Goal: Task Accomplishment & Management: Complete application form

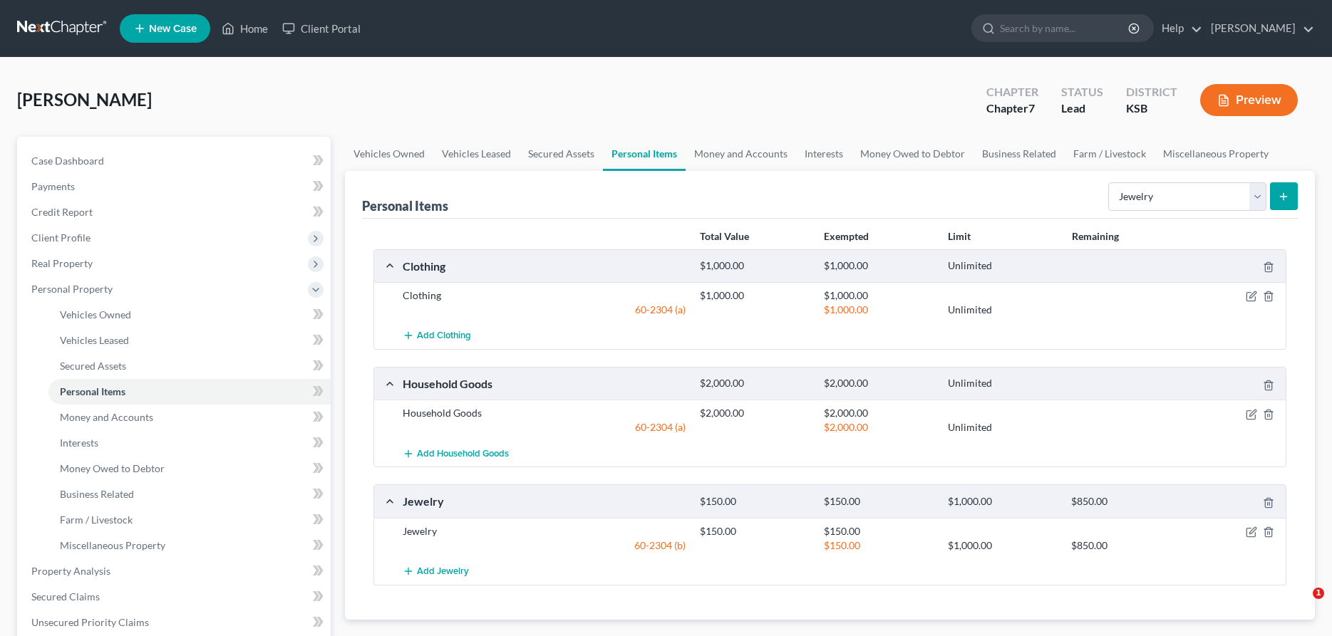
select select "jewelry"
click at [233, 31] on icon at bounding box center [229, 29] width 10 height 11
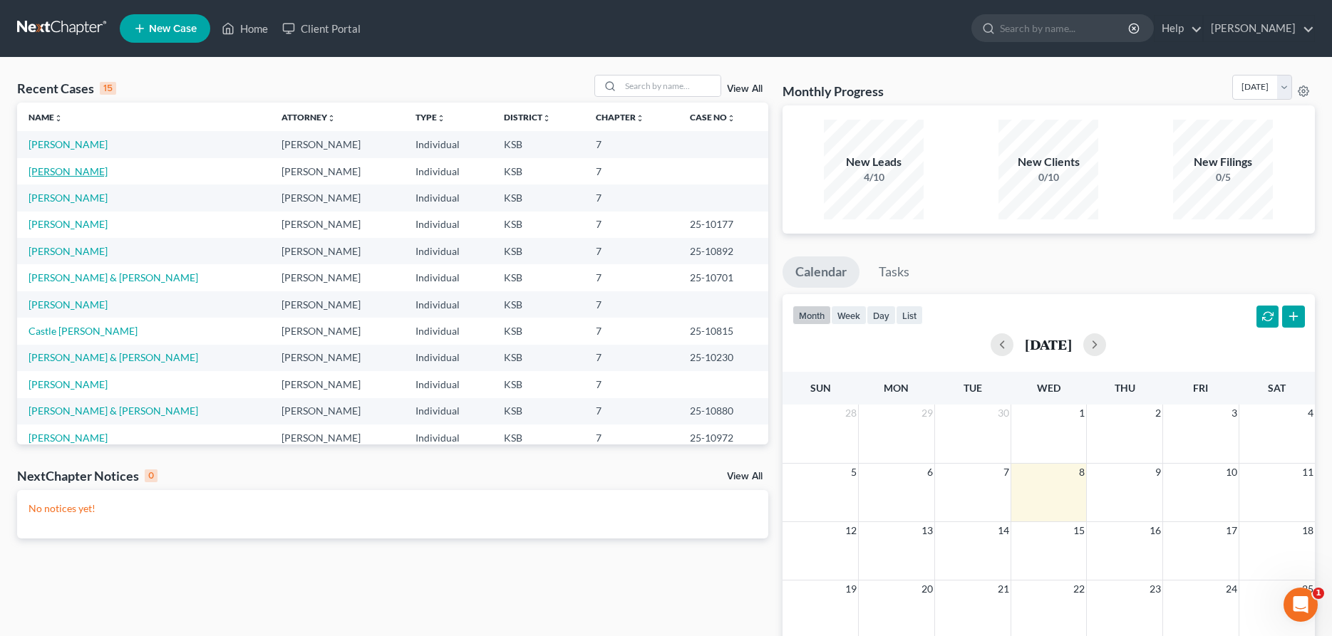
click at [65, 172] on link "[PERSON_NAME]" at bounding box center [67, 171] width 79 height 12
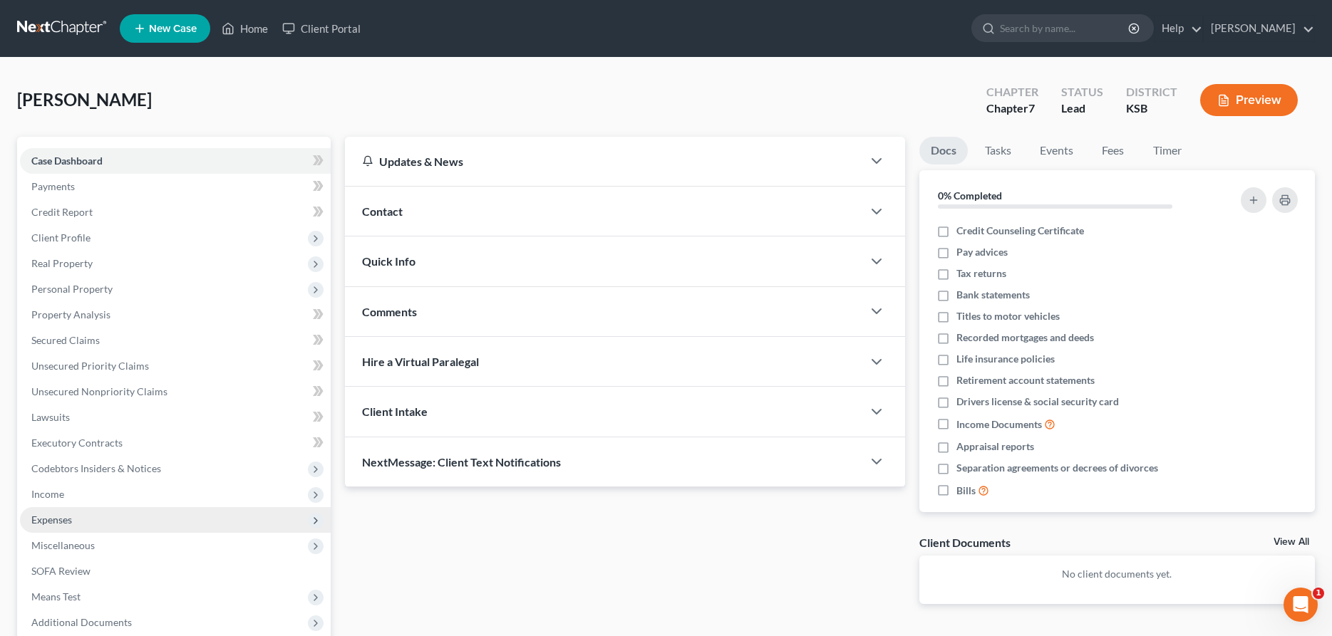
click at [68, 525] on span "Expenses" at bounding box center [51, 520] width 41 height 12
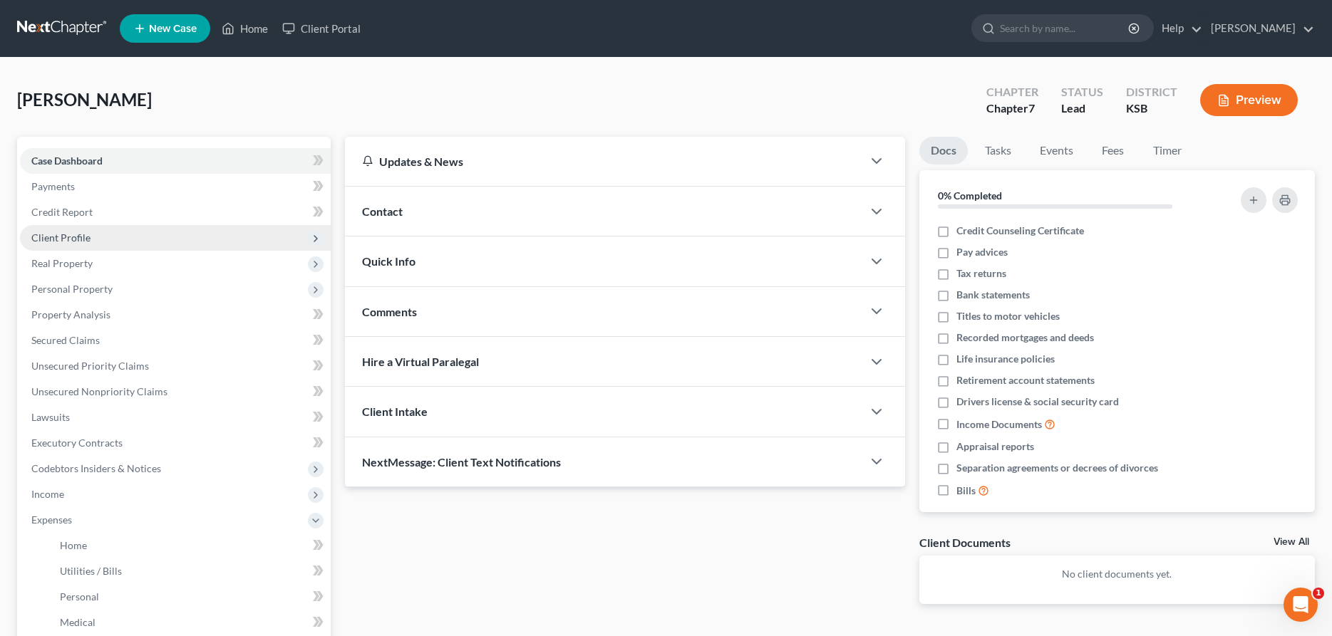
click at [74, 235] on span "Client Profile" at bounding box center [60, 238] width 59 height 12
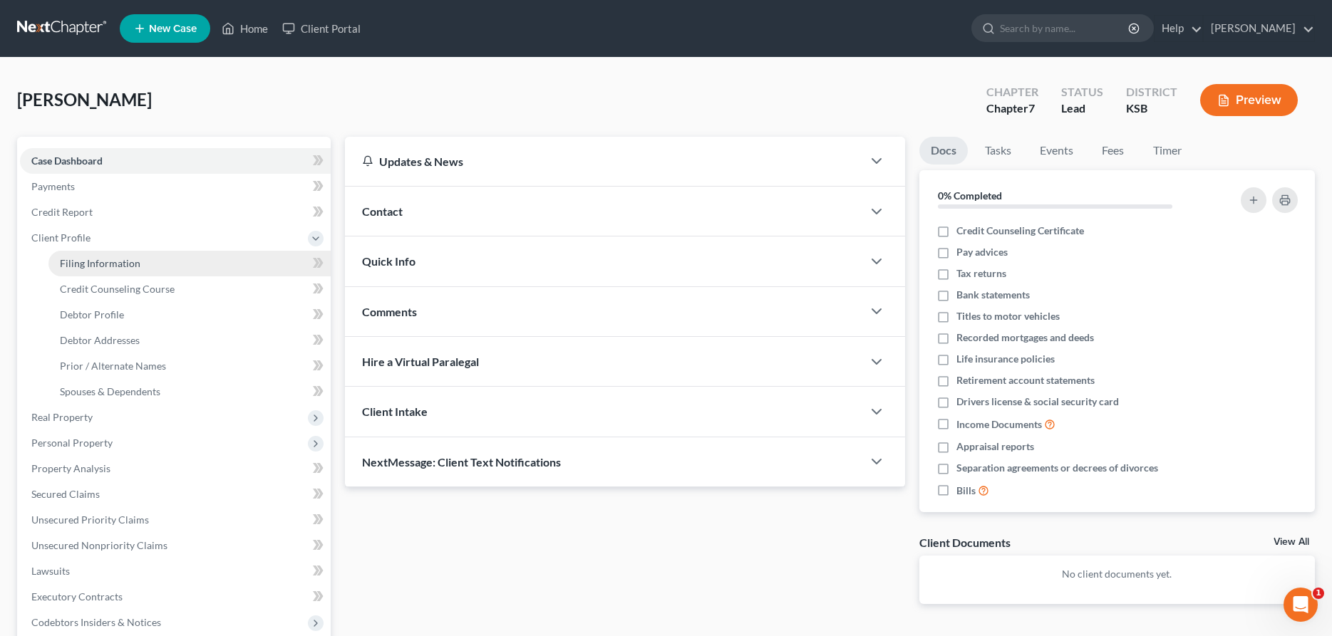
click at [90, 262] on span "Filing Information" at bounding box center [100, 263] width 81 height 12
select select "1"
select select "0"
select select "31"
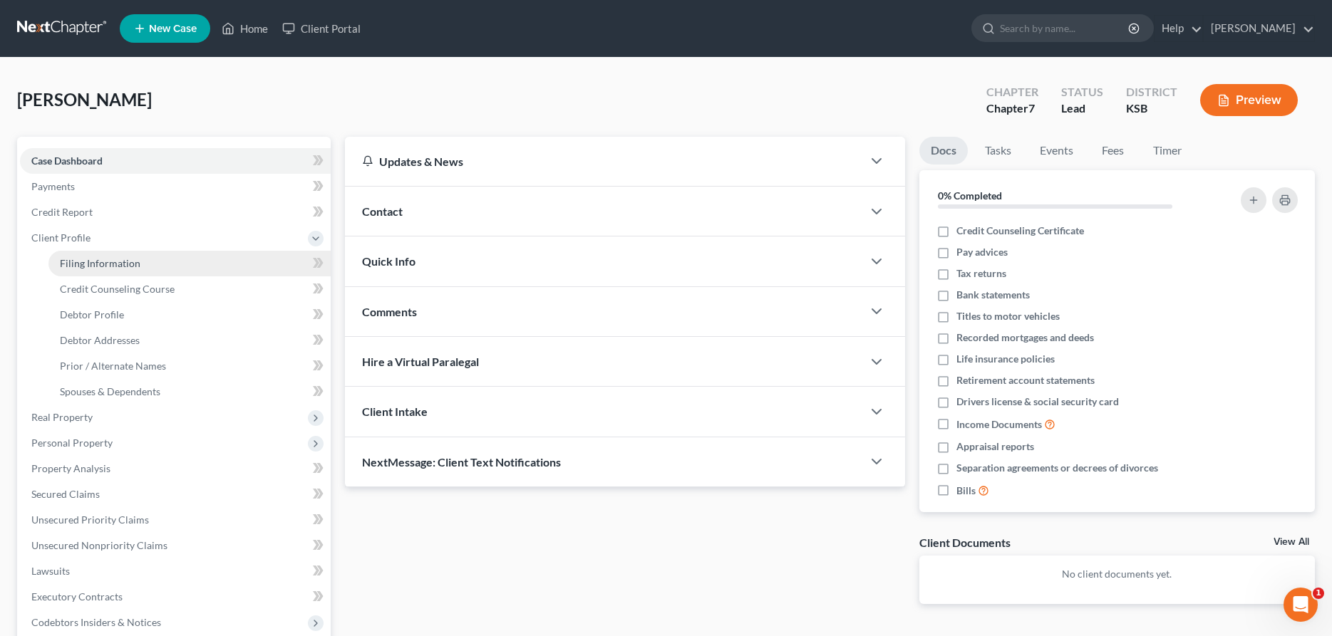
select select "0"
select select "17"
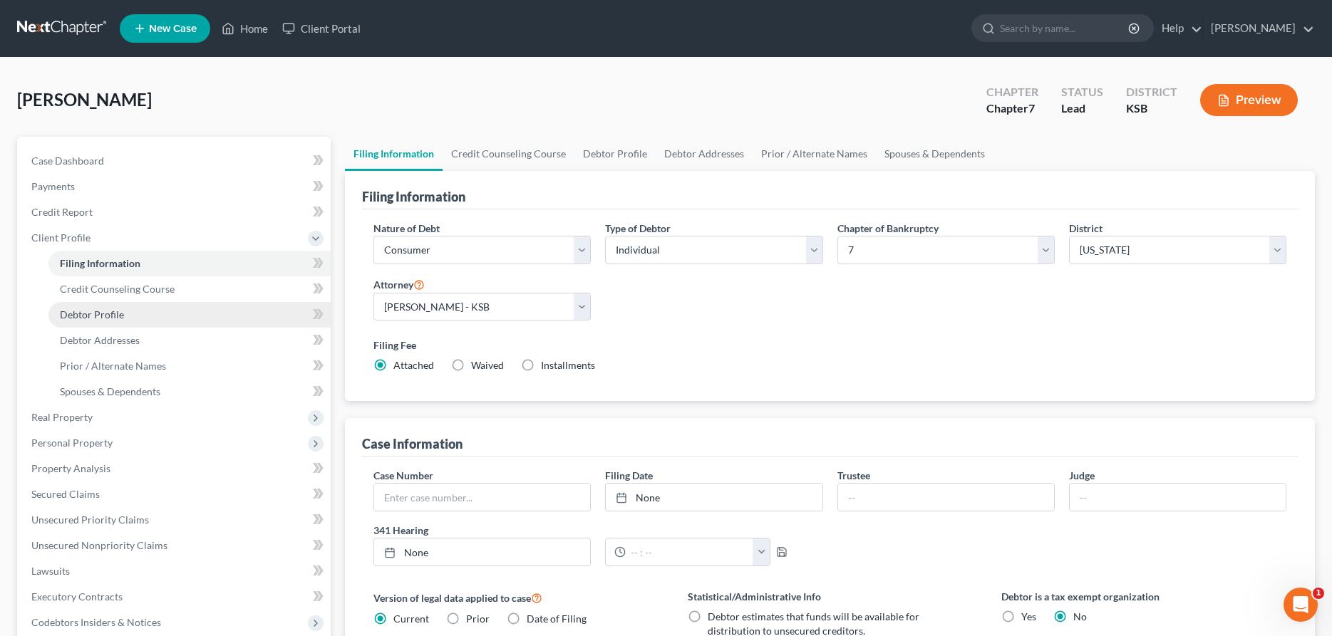
click at [106, 311] on span "Debtor Profile" at bounding box center [92, 314] width 64 height 12
select select "0"
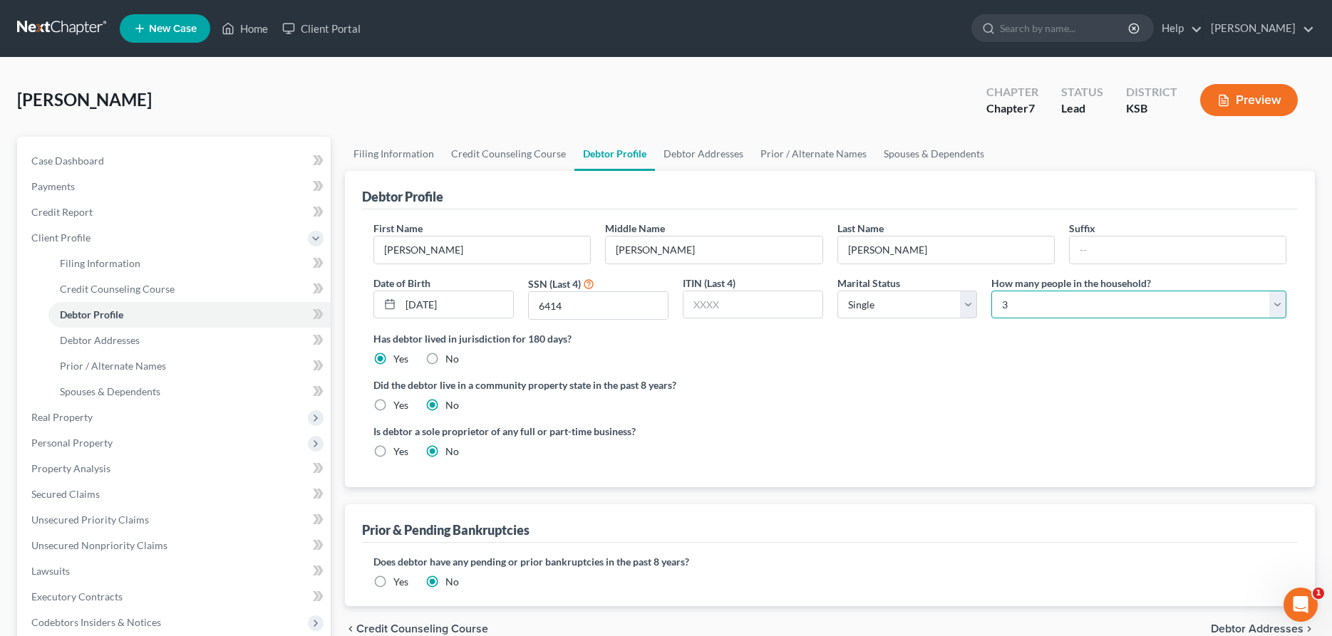
click at [991, 291] on select "Select 1 2 3 4 5 6 7 8 9 10 11 12 13 14 15 16 17 18 19 20" at bounding box center [1138, 305] width 295 height 28
select select "0"
click option "1" at bounding box center [0, 0] width 0 height 0
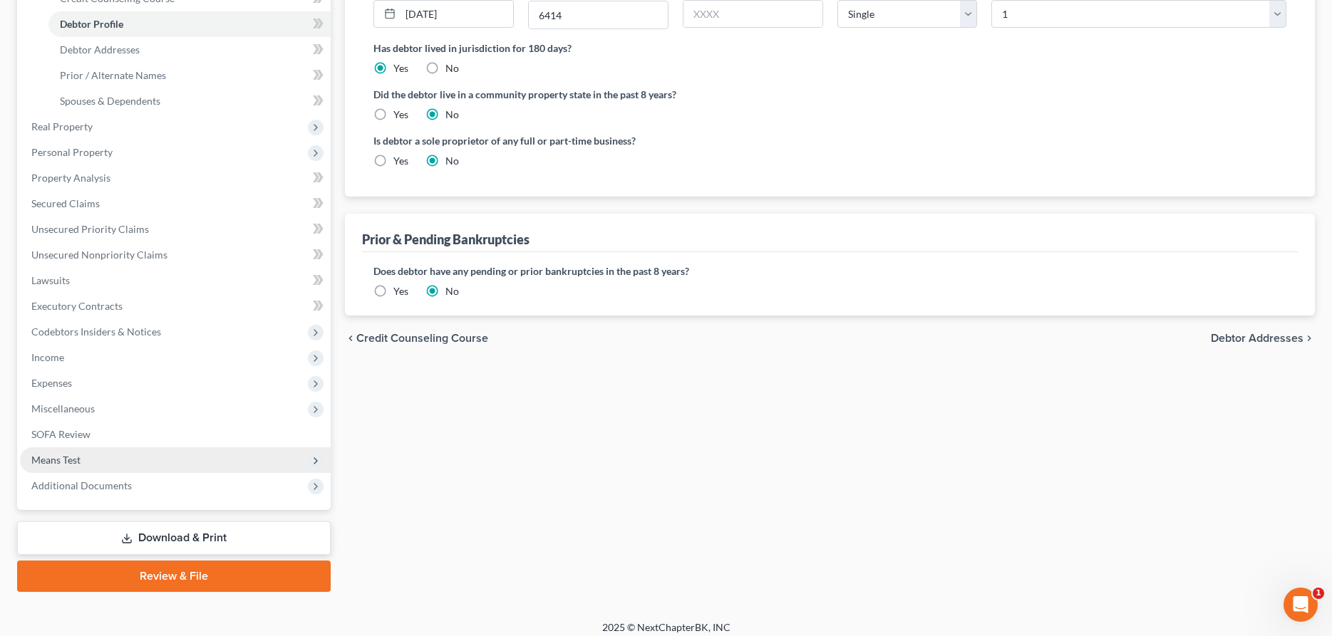
click at [81, 457] on span "Means Test" at bounding box center [55, 460] width 49 height 12
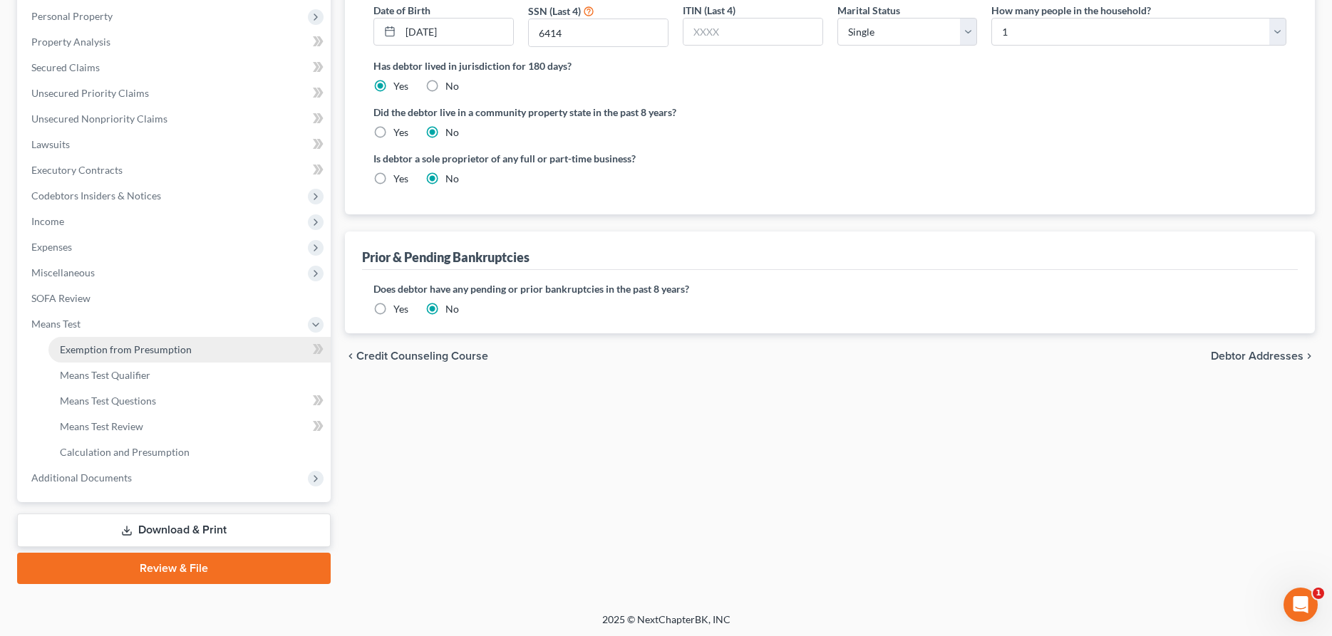
click at [105, 340] on link "Exemption from Presumption" at bounding box center [189, 350] width 282 height 26
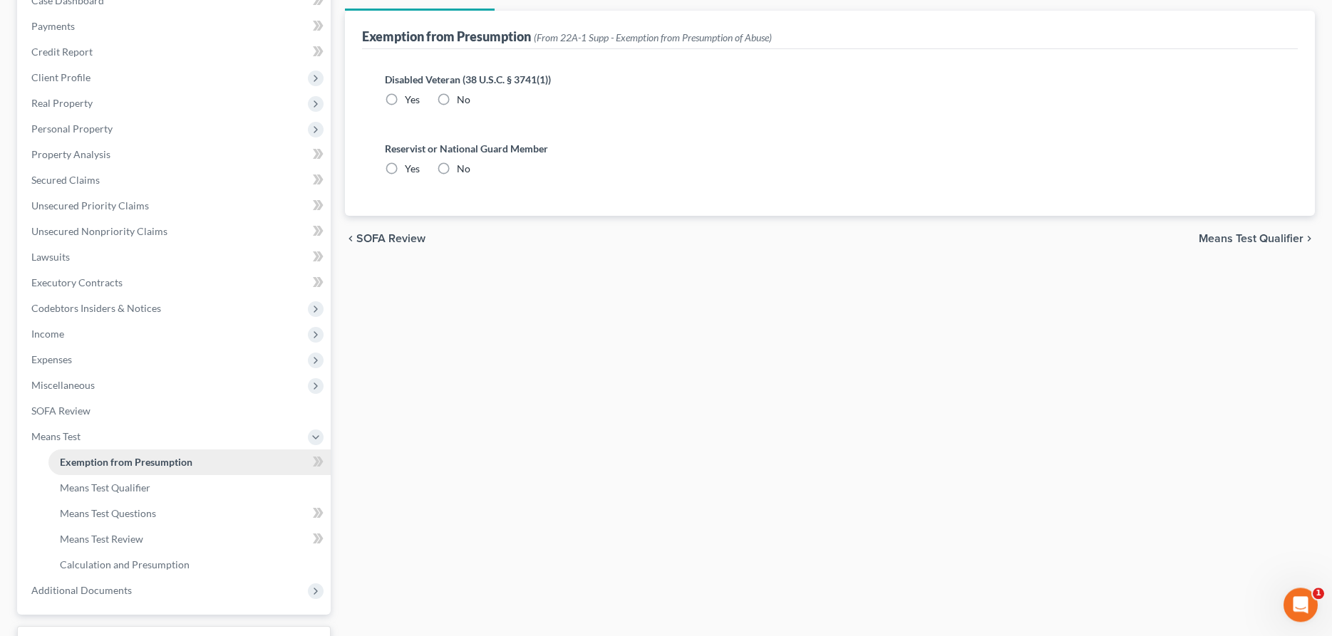
radio input "true"
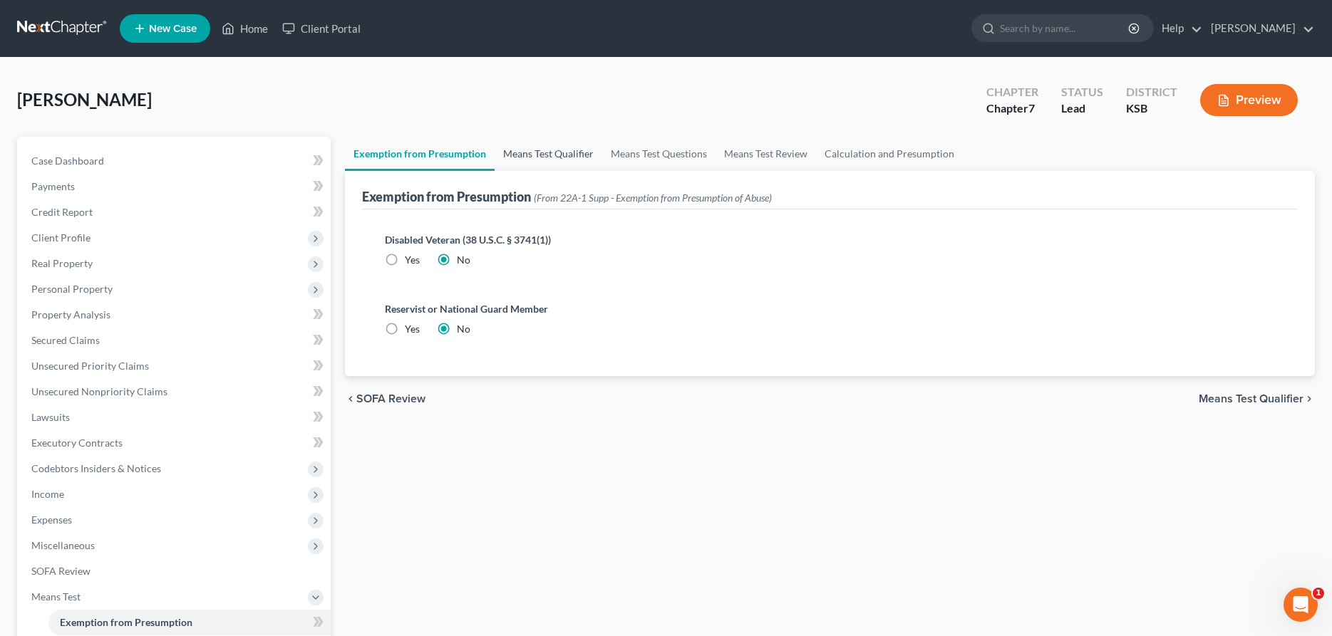
click at [541, 155] on link "Means Test Qualifier" at bounding box center [548, 154] width 108 height 34
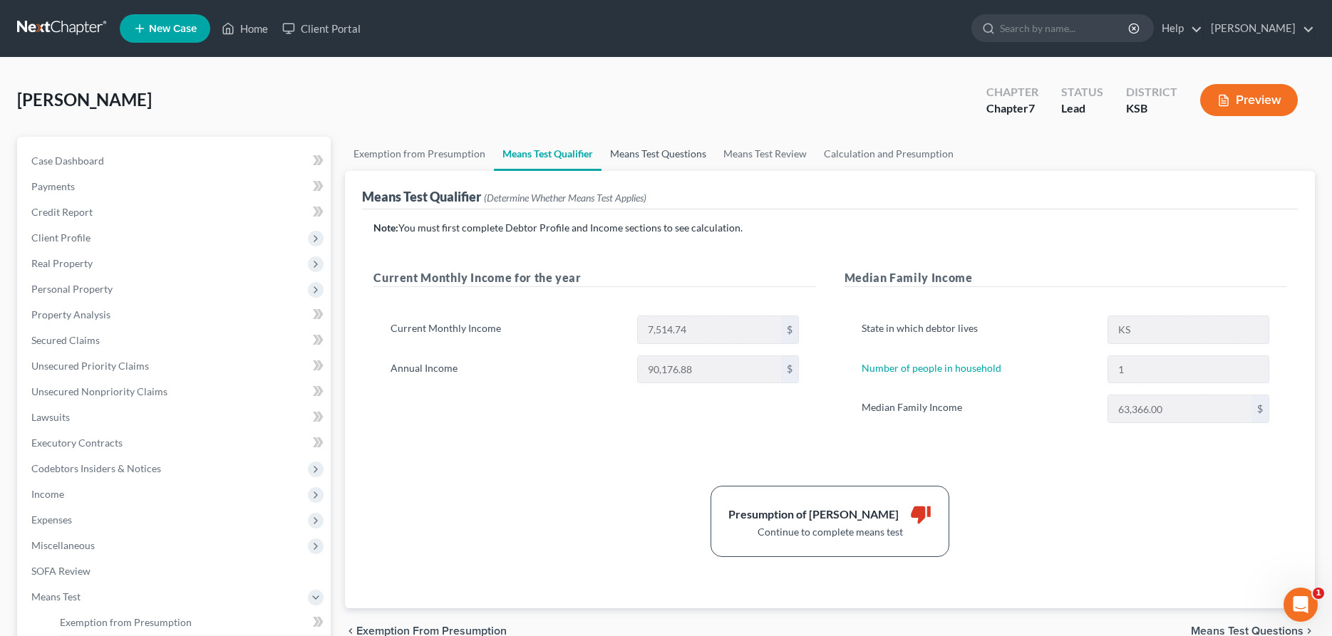
click at [629, 152] on link "Means Test Questions" at bounding box center [657, 154] width 113 height 34
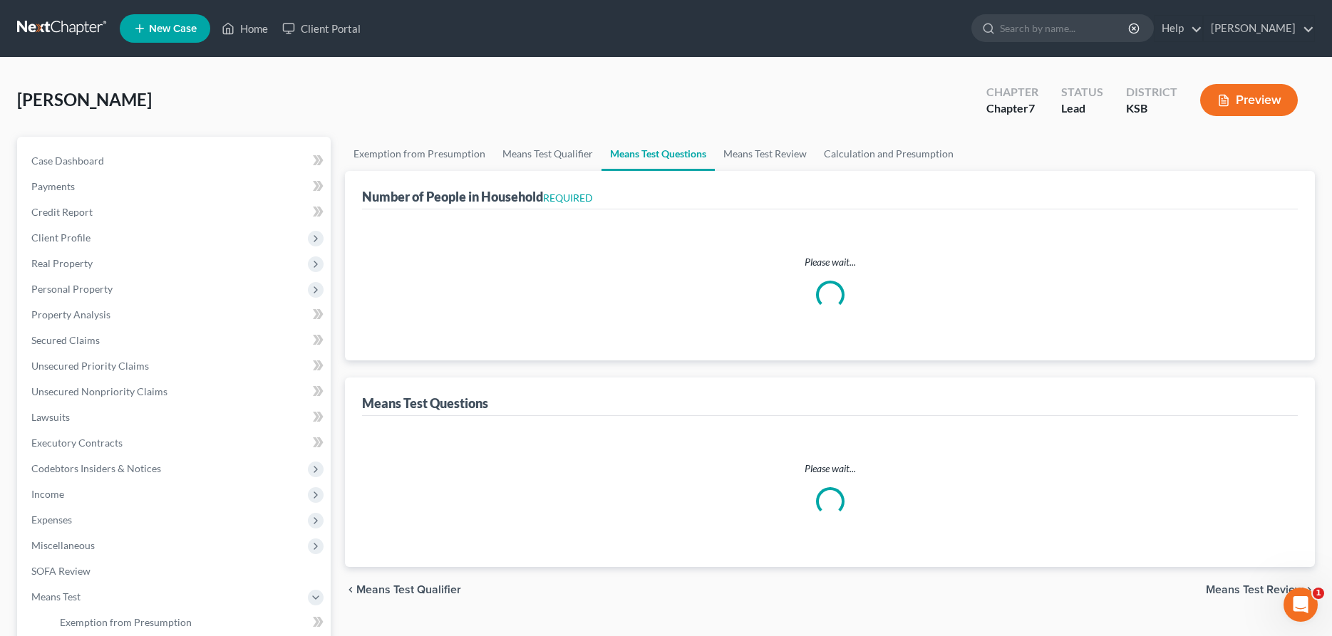
select select "1"
select select "60"
select select "1"
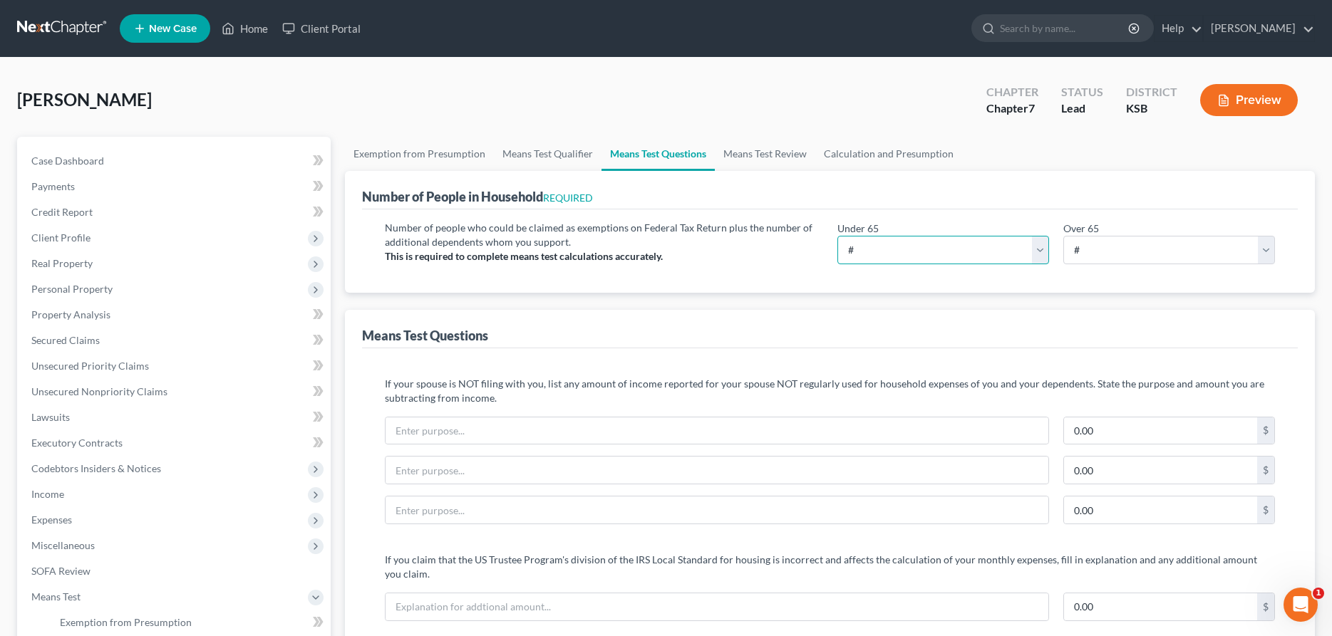
click at [837, 236] on select "# 0 1 2 3 4 5 6 7 8 9 10" at bounding box center [943, 250] width 212 height 28
select select "1"
click option "1" at bounding box center [0, 0] width 0 height 0
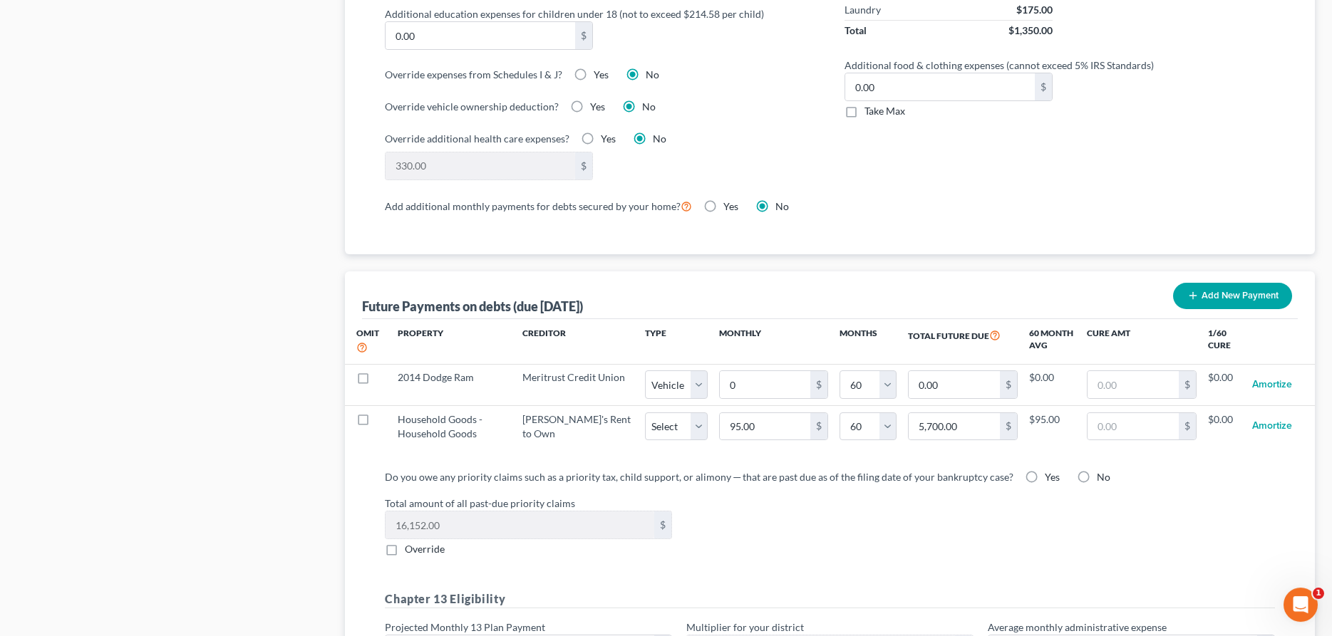
scroll to position [1163, 0]
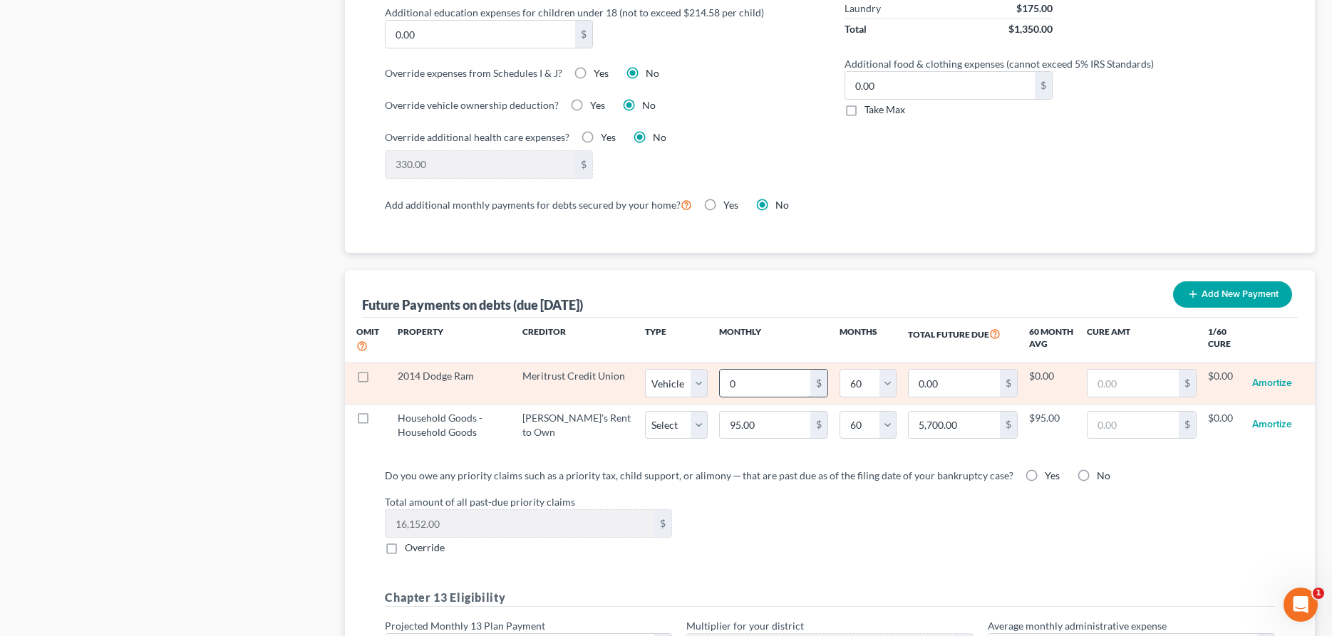
click at [732, 392] on input "0" at bounding box center [765, 383] width 90 height 27
type input "5"
type input "300.00"
type input "59"
type input "3,540.00"
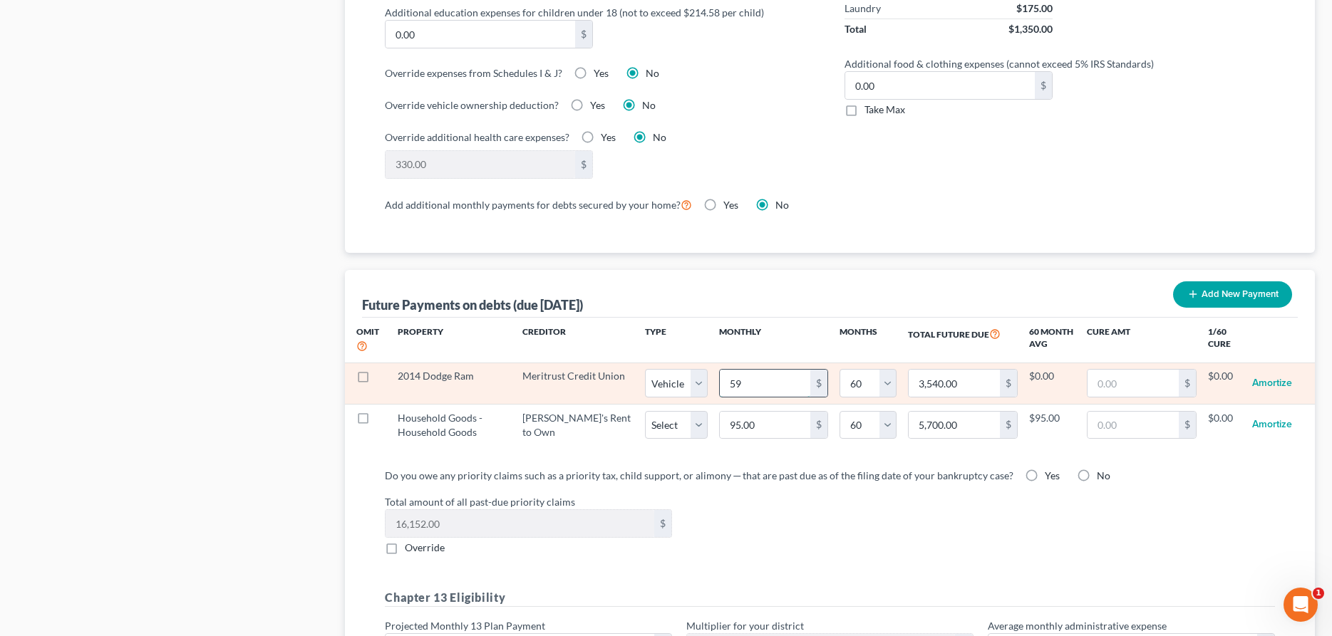
type input "593"
type input "35,580.00"
type input "593."
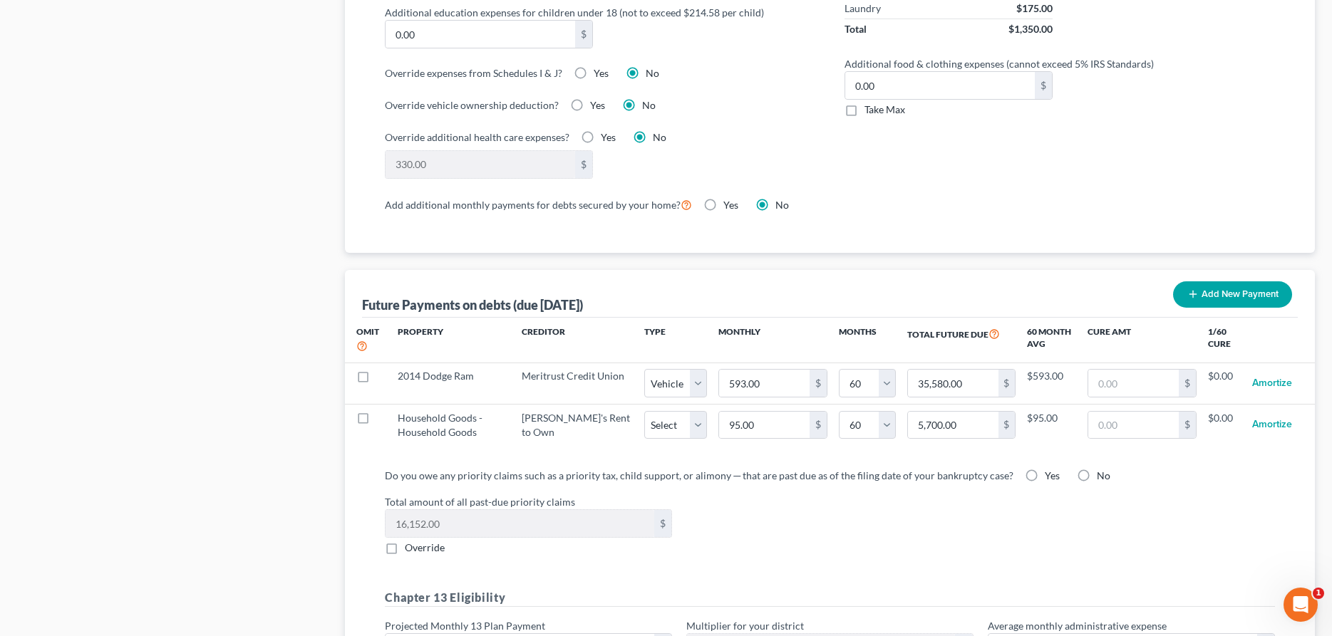
select select "1"
select select "60"
select select "1"
select select "60"
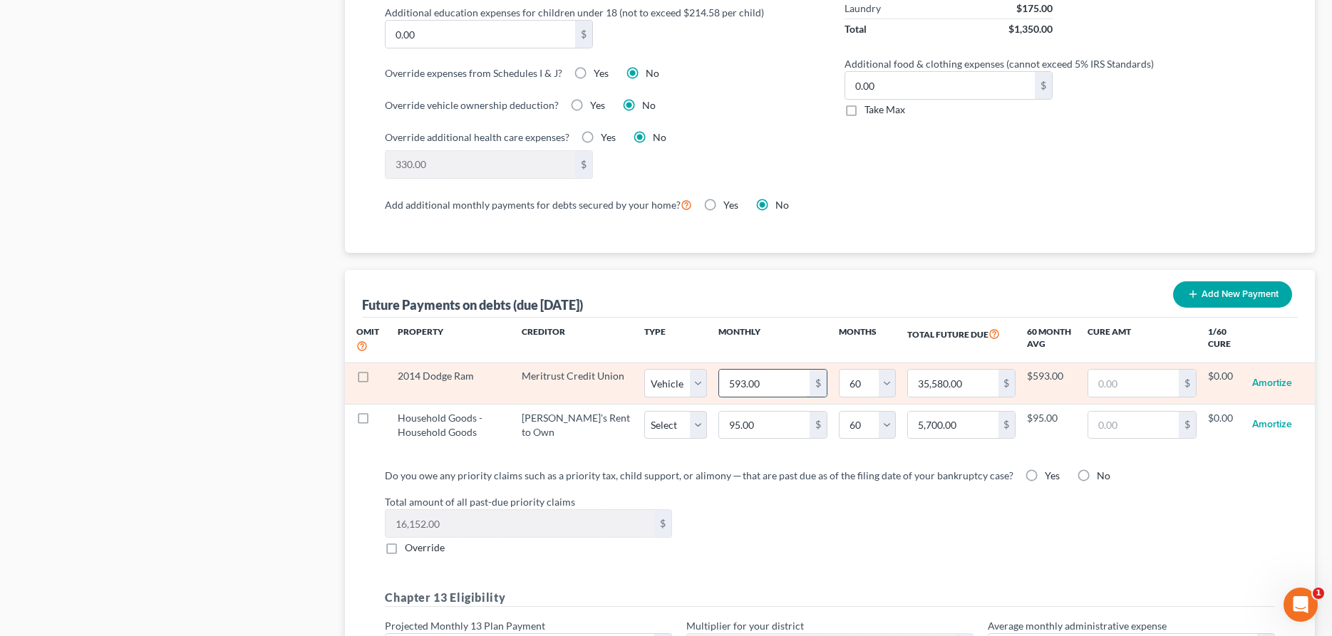
click at [734, 385] on input "593.00" at bounding box center [764, 383] width 90 height 27
type input "5"
type input "300.00"
type input "59"
type input "3,540.00"
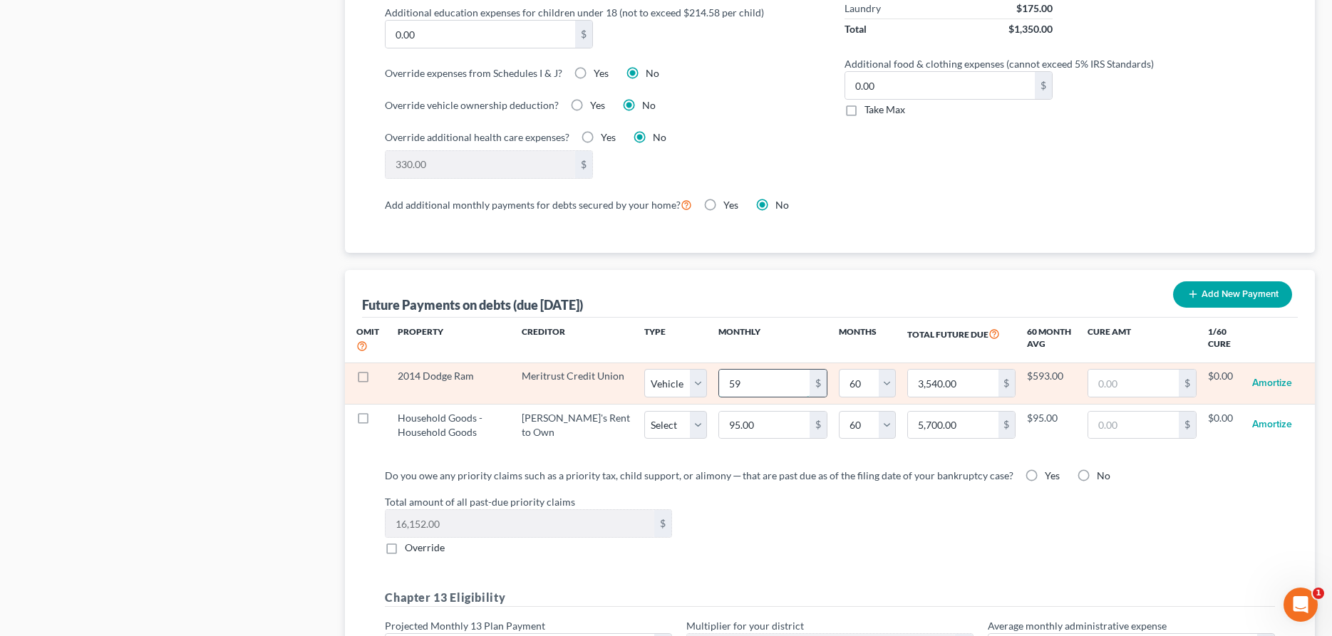
type input "593"
type input "35,580.00"
type input "593.6"
type input "35,616.00"
type input "593.67"
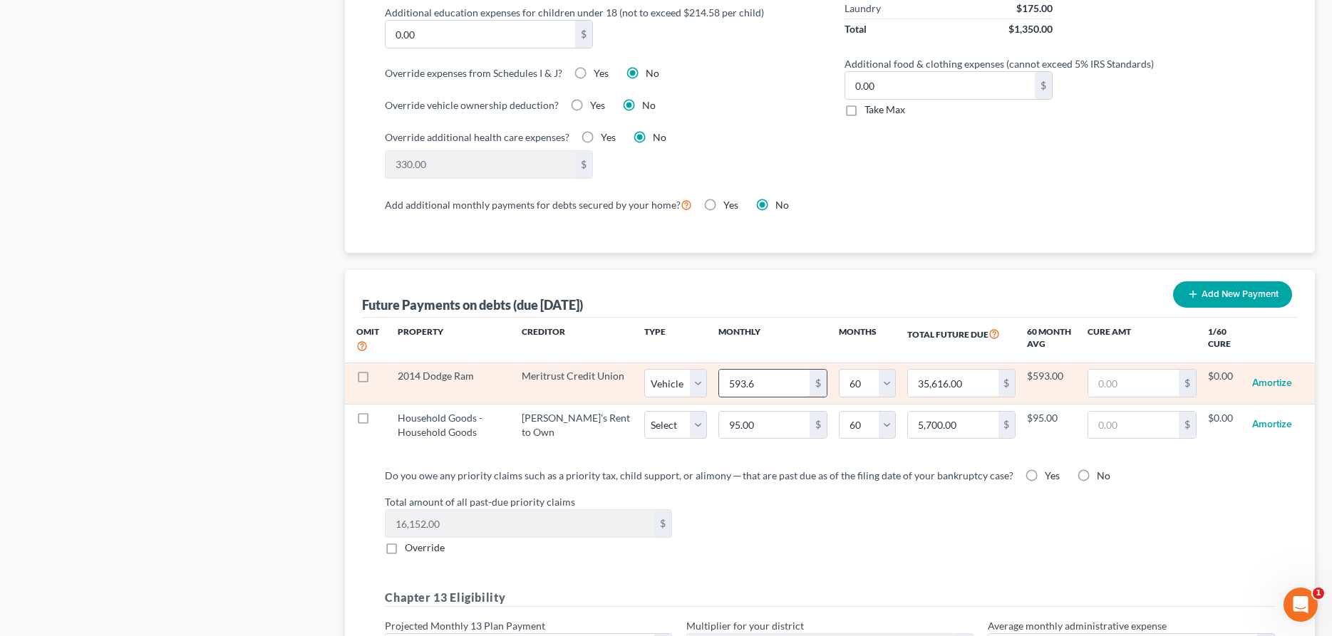
type input "35,620.20"
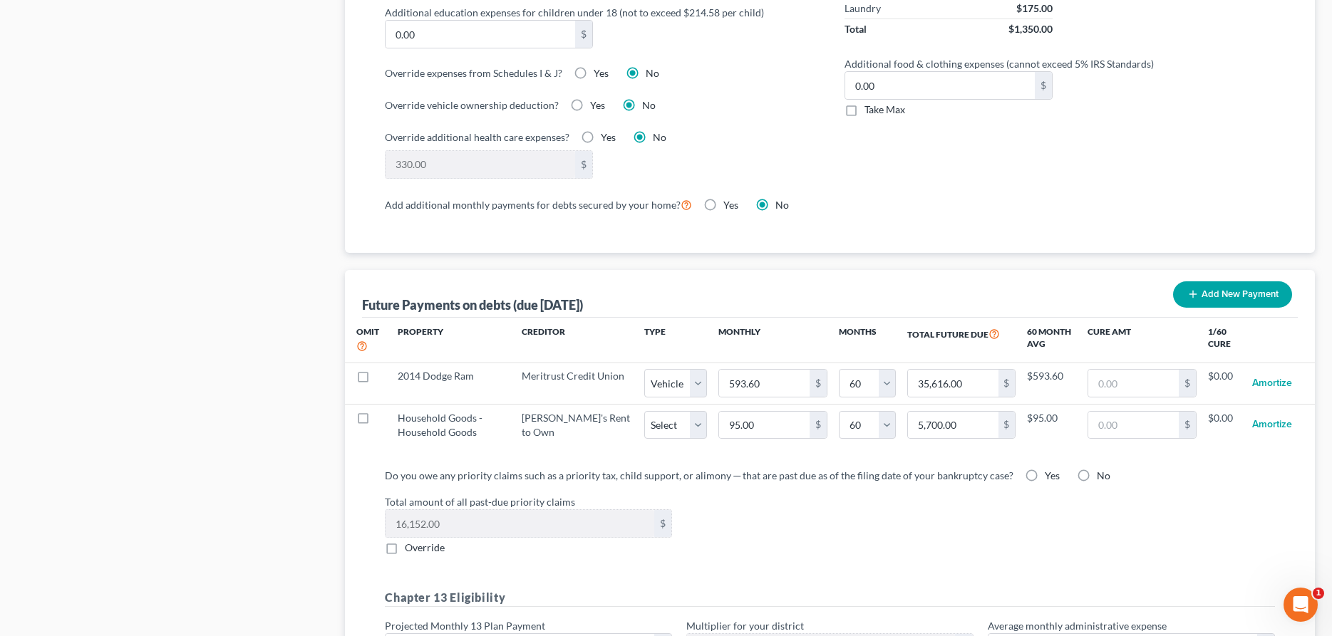
select select "1"
select select "60"
select select "1"
select select "60"
select select "1"
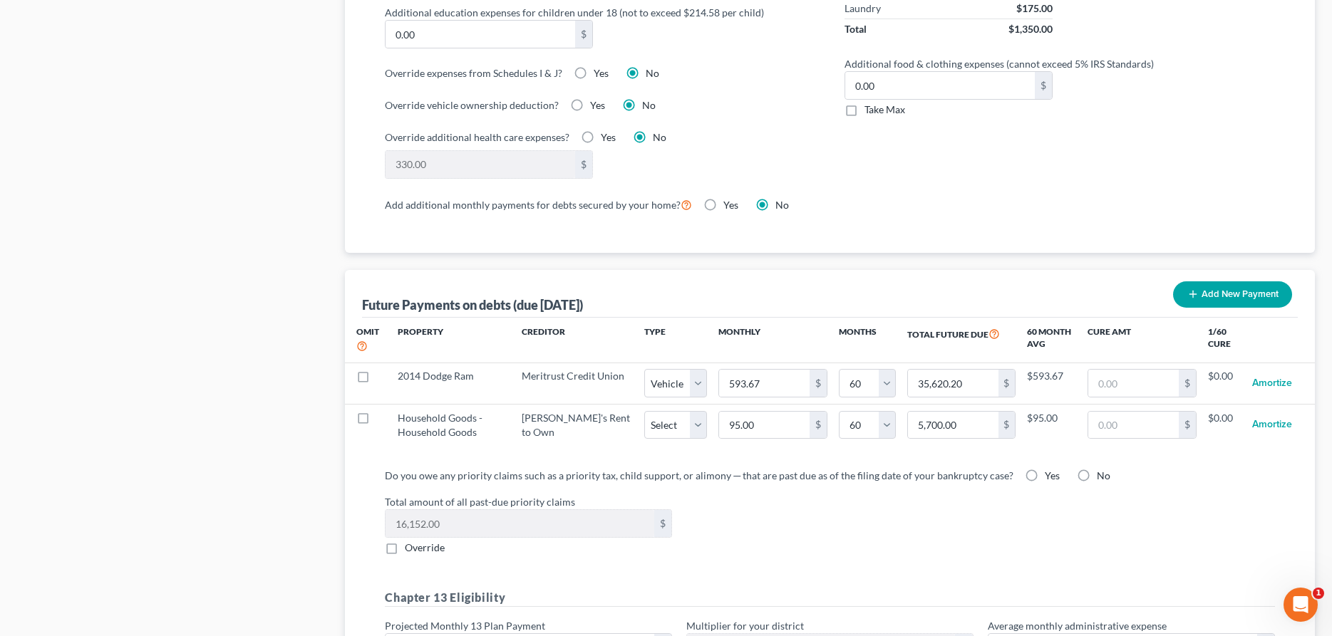
select select "60"
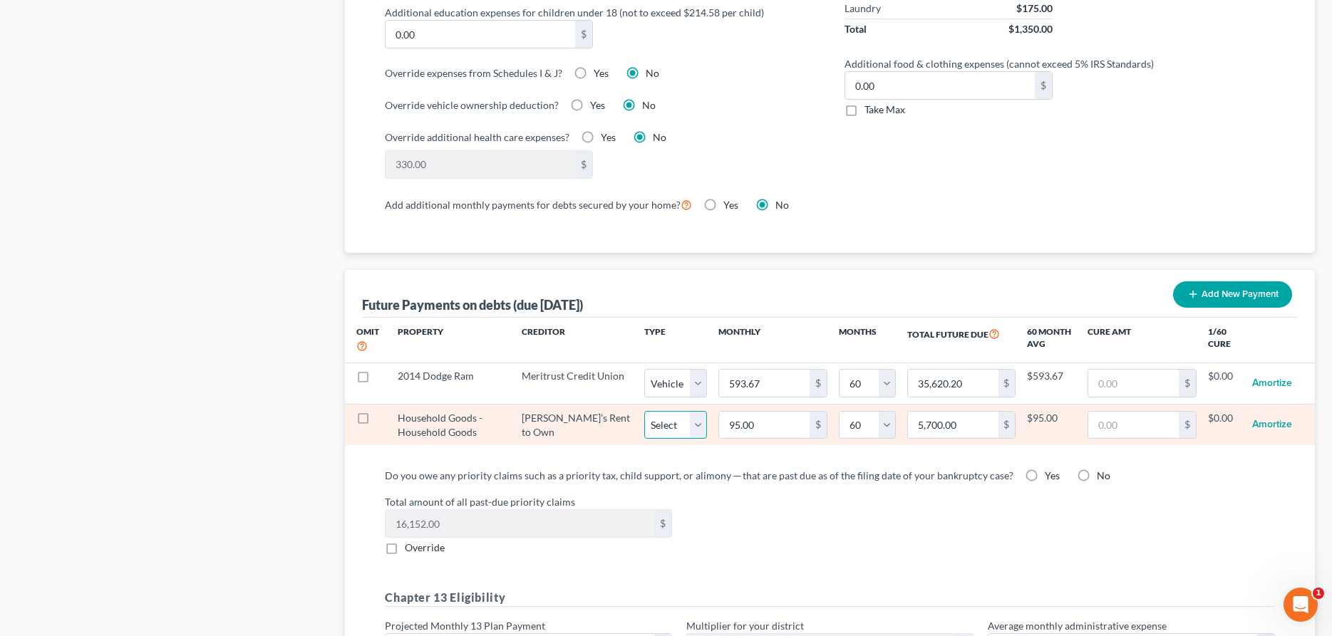
click at [644, 411] on select "Select Home Vehicle Other" at bounding box center [675, 425] width 63 height 28
select select "2"
click option "Other" at bounding box center [0, 0] width 0 height 0
select select "2"
click at [839, 411] on select "0 1 2 3 4 5 6 7 8 9 10 11 12 13 14 15 16 17 18 19 20 21 22 23 24 25 26 27 28 29…" at bounding box center [867, 425] width 57 height 28
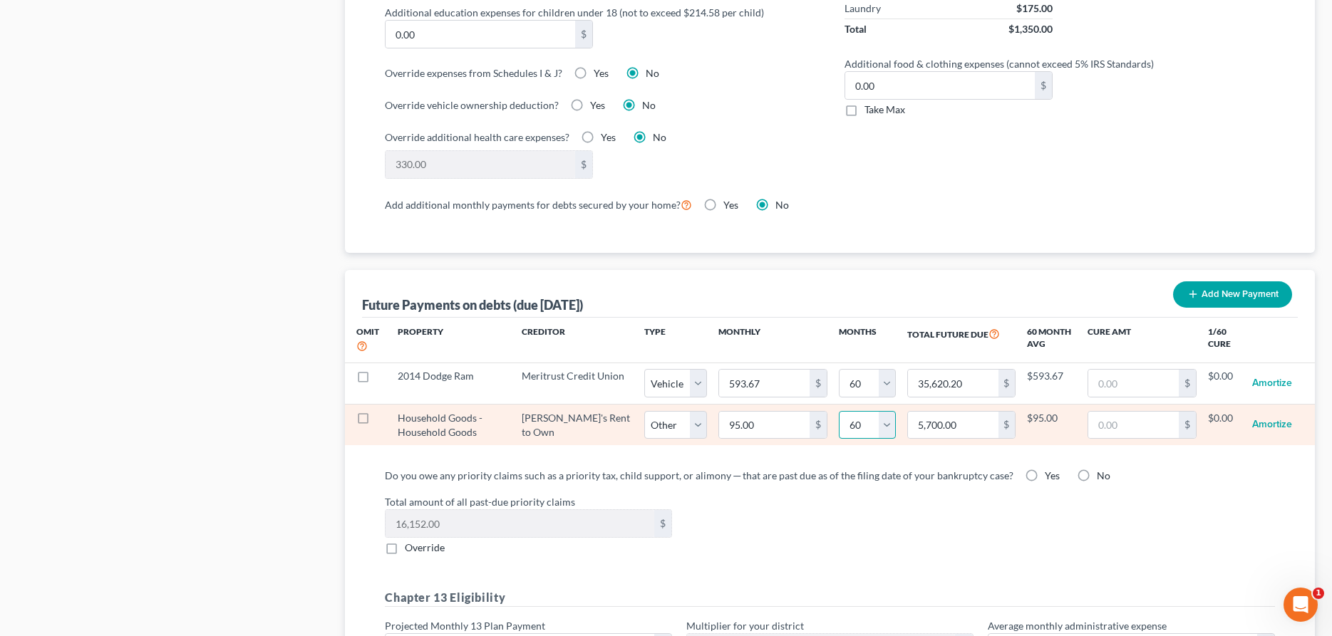
select select "13"
click option "13" at bounding box center [0, 0] width 0 height 0
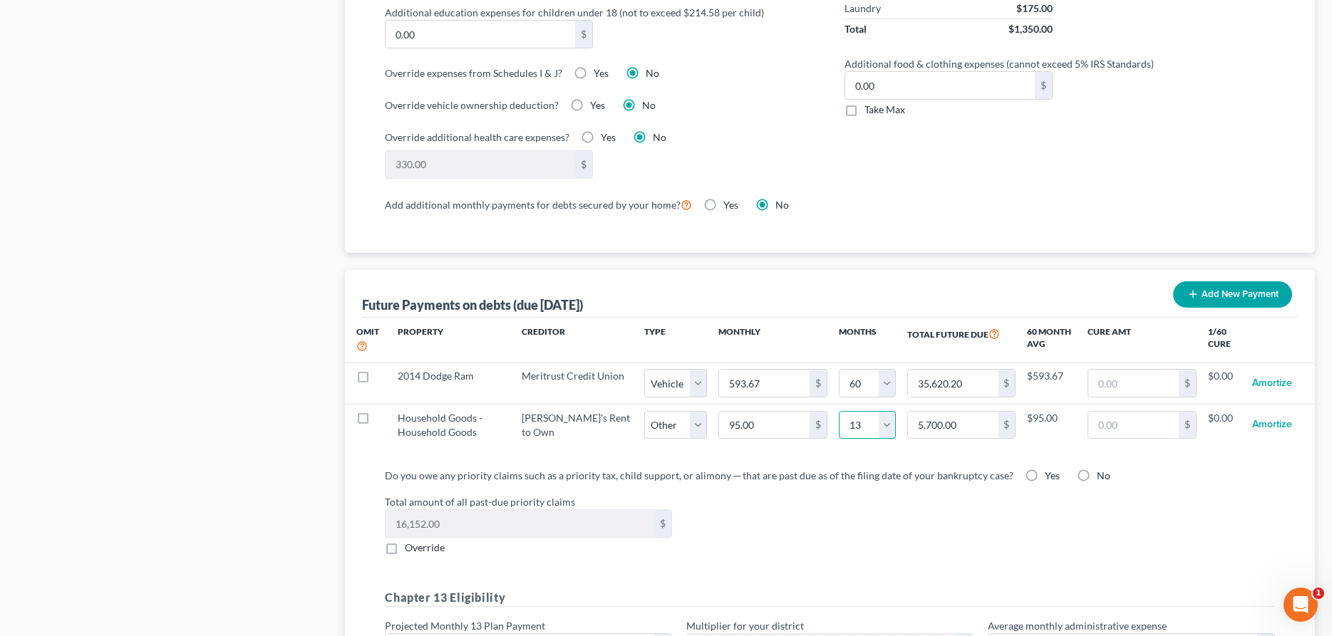
select select "2"
select select "13"
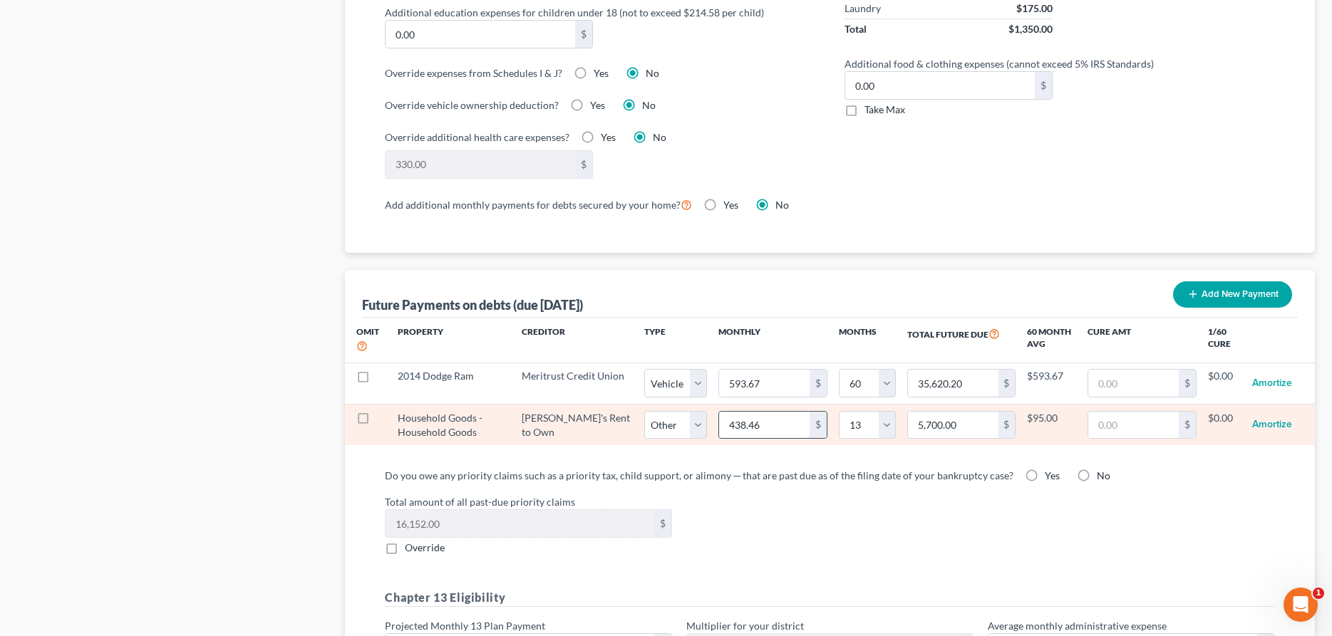
click at [726, 427] on input "438.46" at bounding box center [764, 425] width 90 height 27
type input "9"
type input "117.00"
type input "95"
type input "1,235.00"
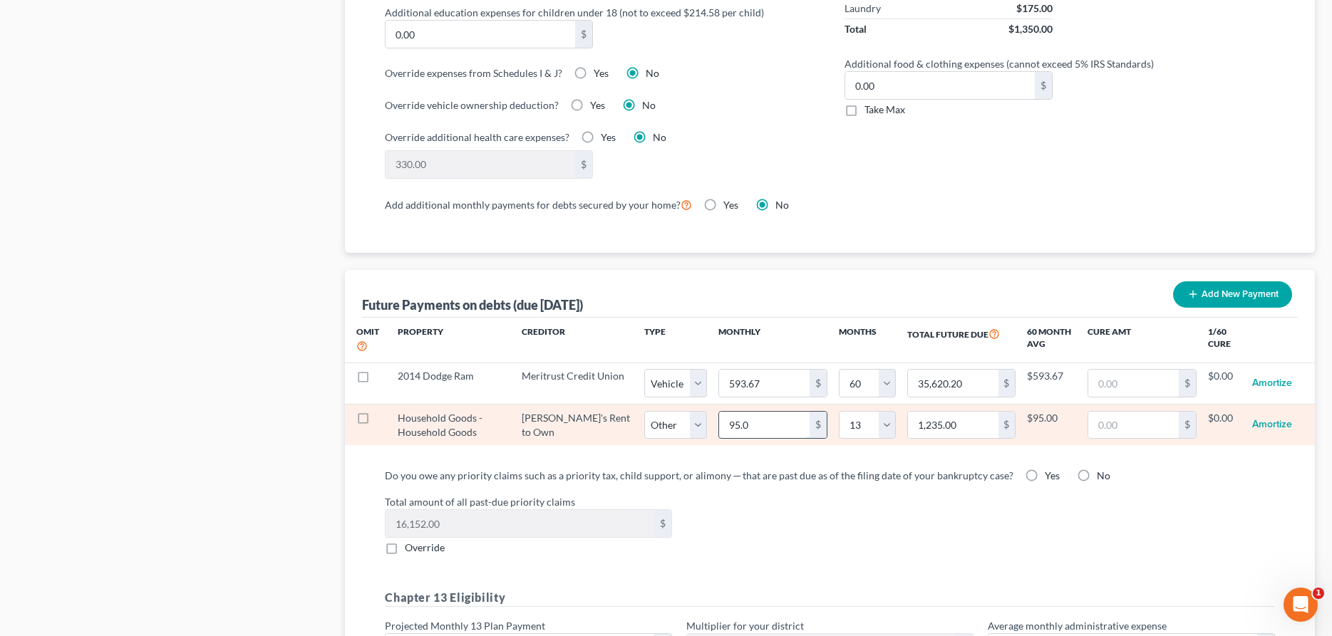
type input "95.00"
select select "2"
select select "13"
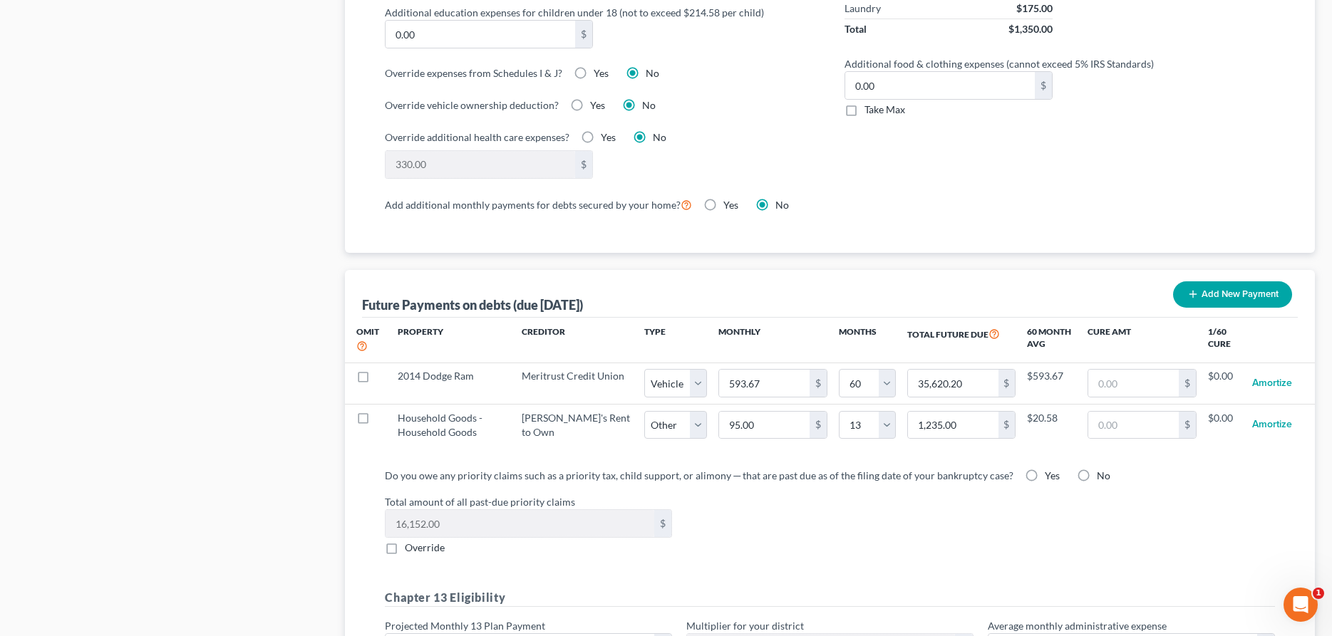
select select "2"
select select "13"
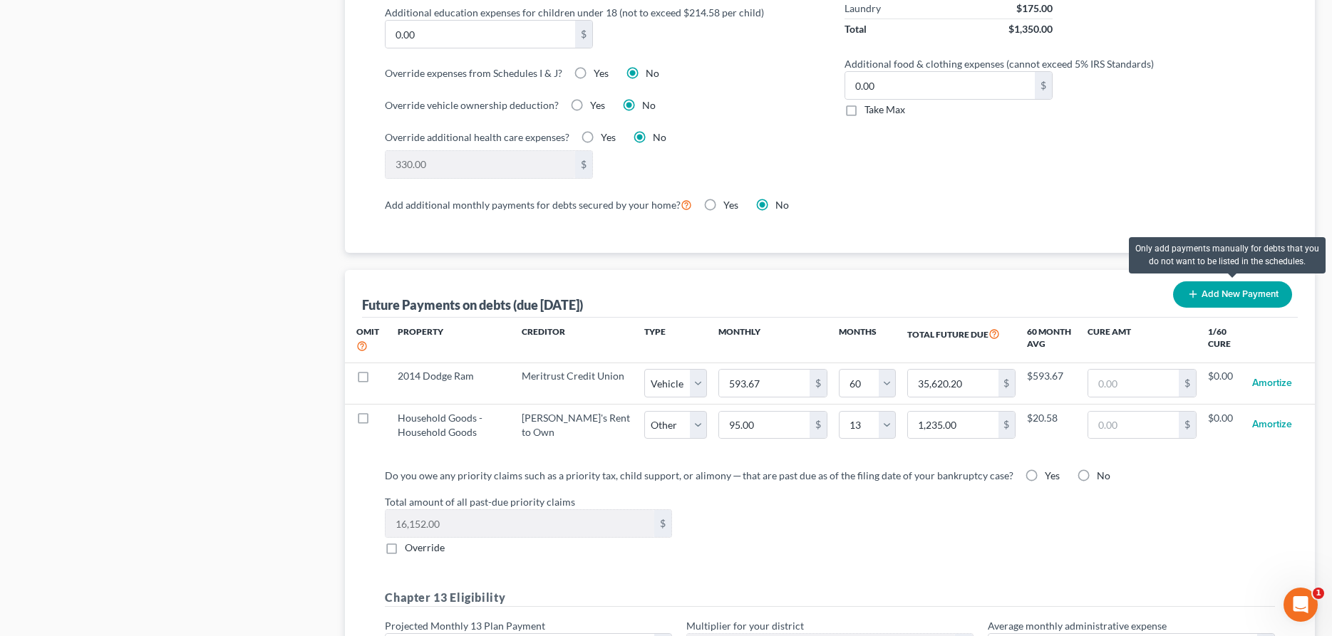
click at [1203, 290] on button "Add New Payment" at bounding box center [1232, 294] width 119 height 26
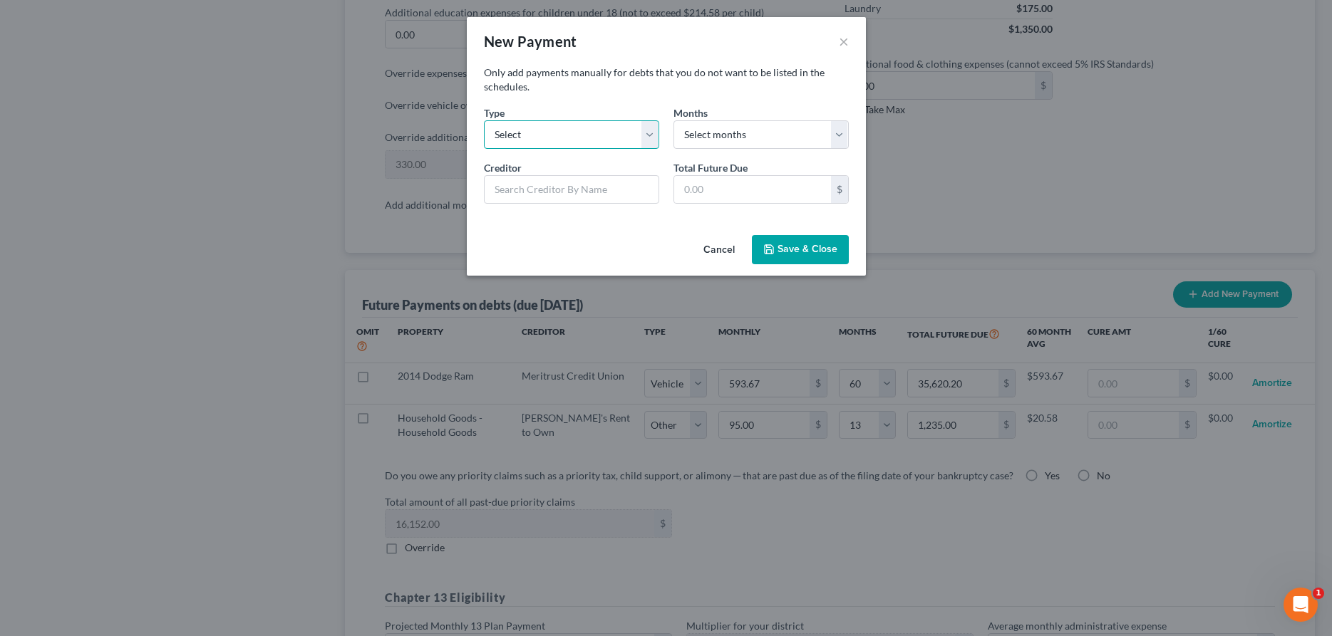
click at [484, 120] on select "Select Home Vehicle Other" at bounding box center [571, 134] width 175 height 28
select select "2"
click option "Other" at bounding box center [0, 0] width 0 height 0
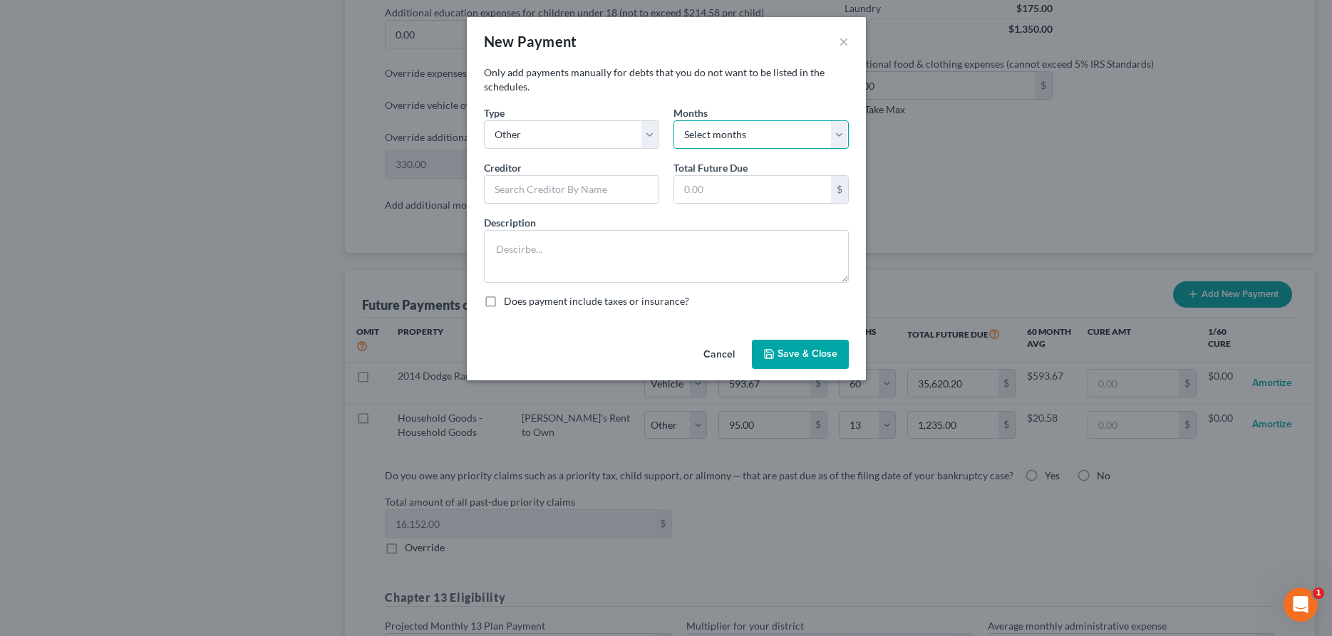
click at [673, 120] on select "Select months 0 1 2 3 4 5 6 7 8 9 10 11 12 13 14 15 16 17 18 19 20 21 22 23 24 …" at bounding box center [760, 134] width 175 height 28
click at [605, 127] on select "Select Home Vehicle Other" at bounding box center [571, 134] width 175 height 28
click at [673, 120] on select "Select months 0 1 2 3 4 5 6 7 8 9 10 11 12 13 14 15 16 17 18 19 20 21 22 23 24 …" at bounding box center [760, 134] width 175 height 28
select select "60"
click option "60" at bounding box center [0, 0] width 0 height 0
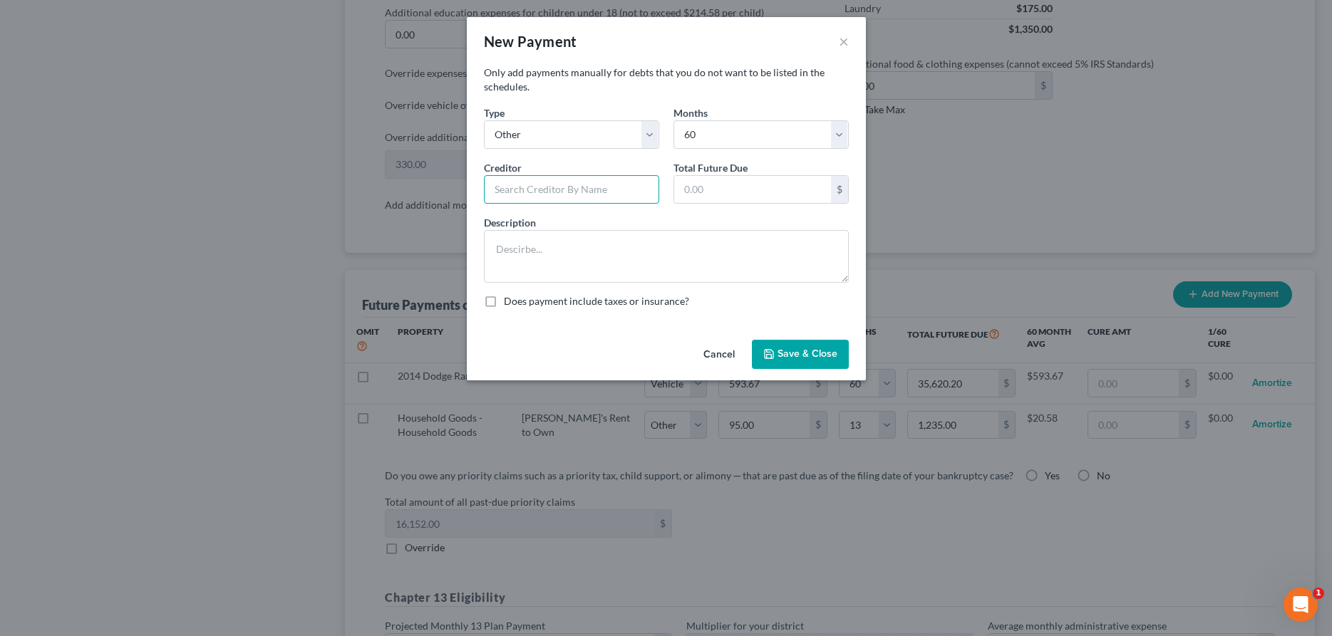
click at [536, 183] on input "text" at bounding box center [571, 189] width 175 height 28
type input "Internal Revenue Service"
type input "16,152.00"
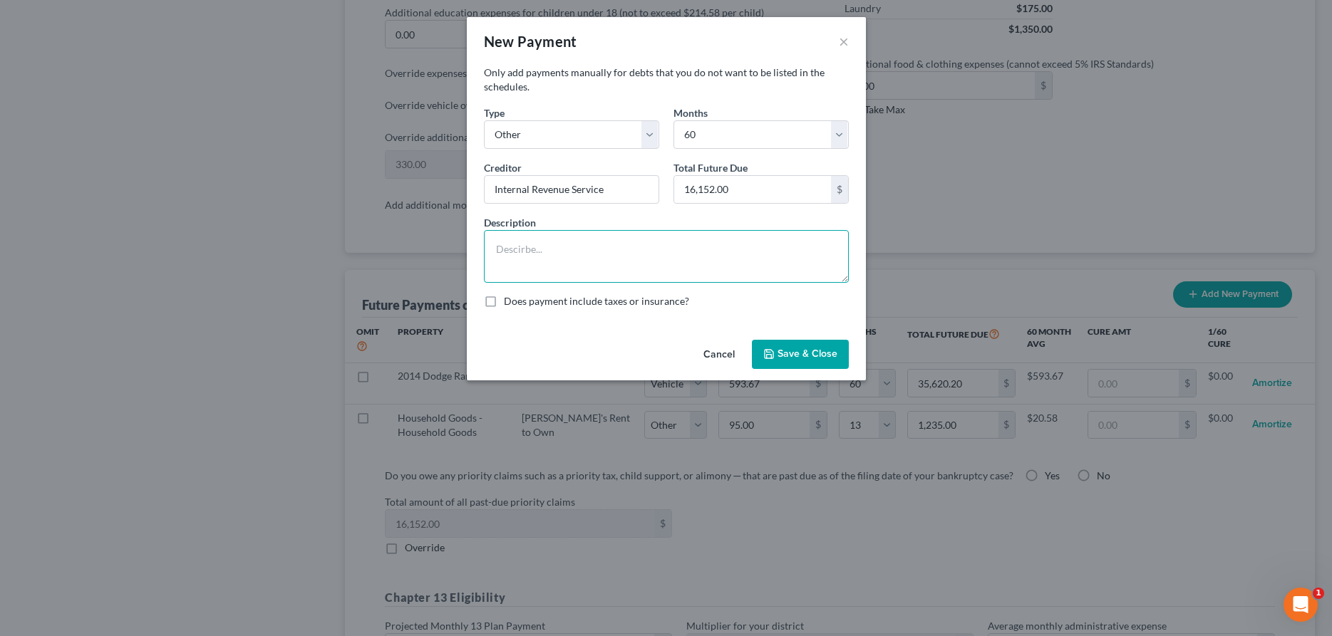
click at [536, 243] on textarea at bounding box center [666, 256] width 365 height 53
type textarea "Back Taxes Owed"
click at [805, 351] on button "Save & Close" at bounding box center [800, 355] width 97 height 30
select select "2"
select select "60"
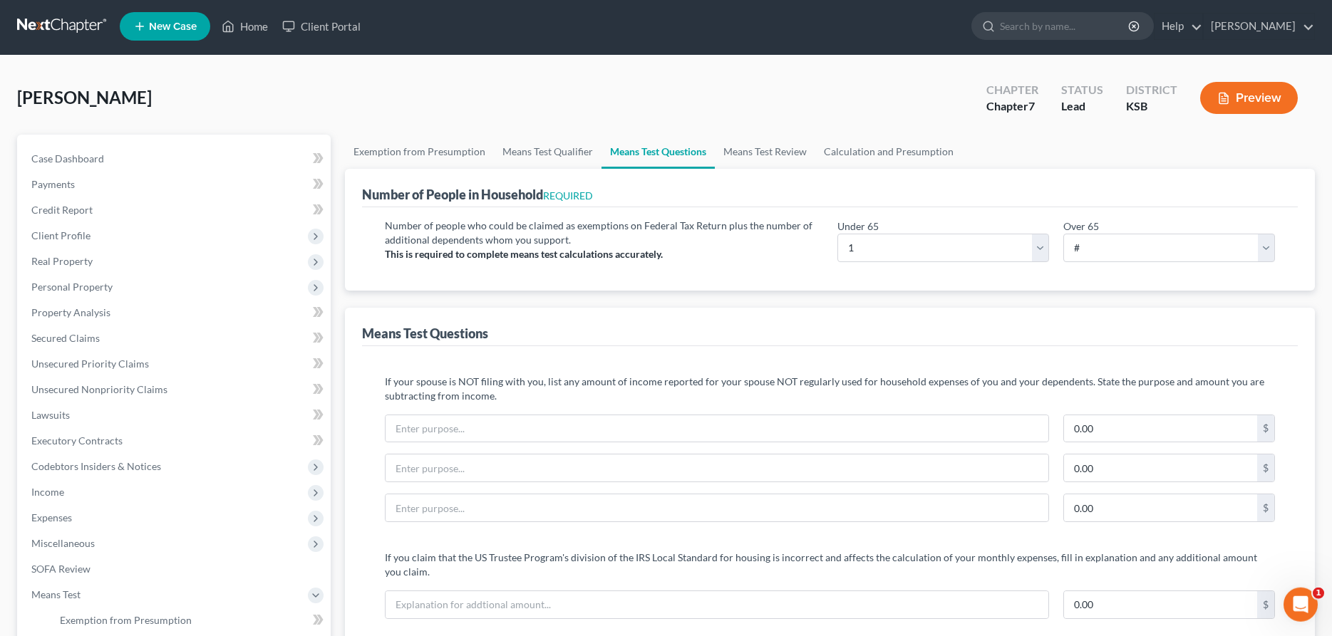
scroll to position [0, 0]
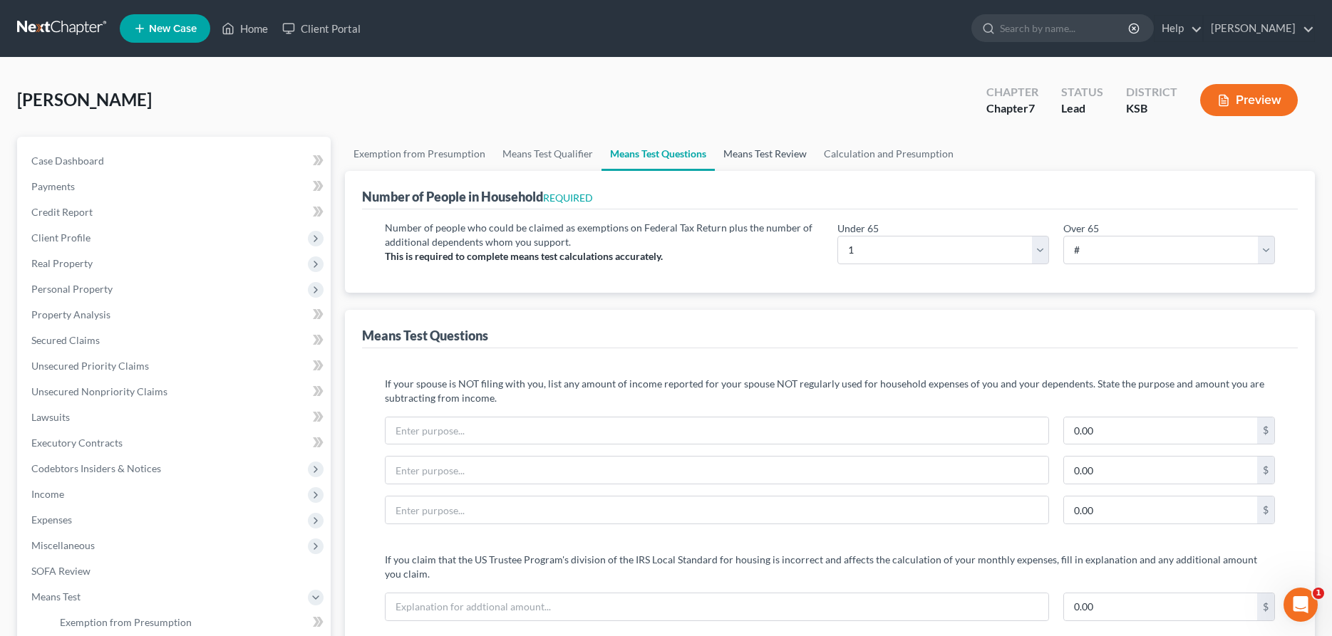
click at [744, 154] on link "Means Test Review" at bounding box center [765, 154] width 100 height 34
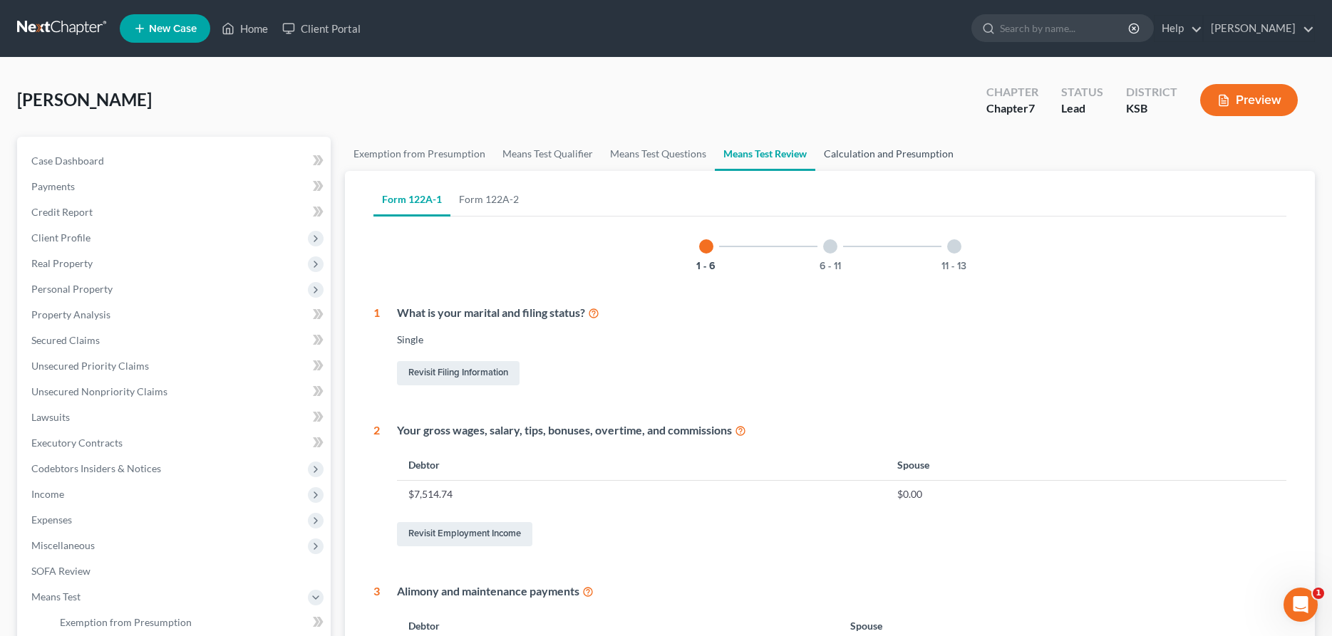
click at [856, 156] on link "Calculation and Presumption" at bounding box center [888, 154] width 147 height 34
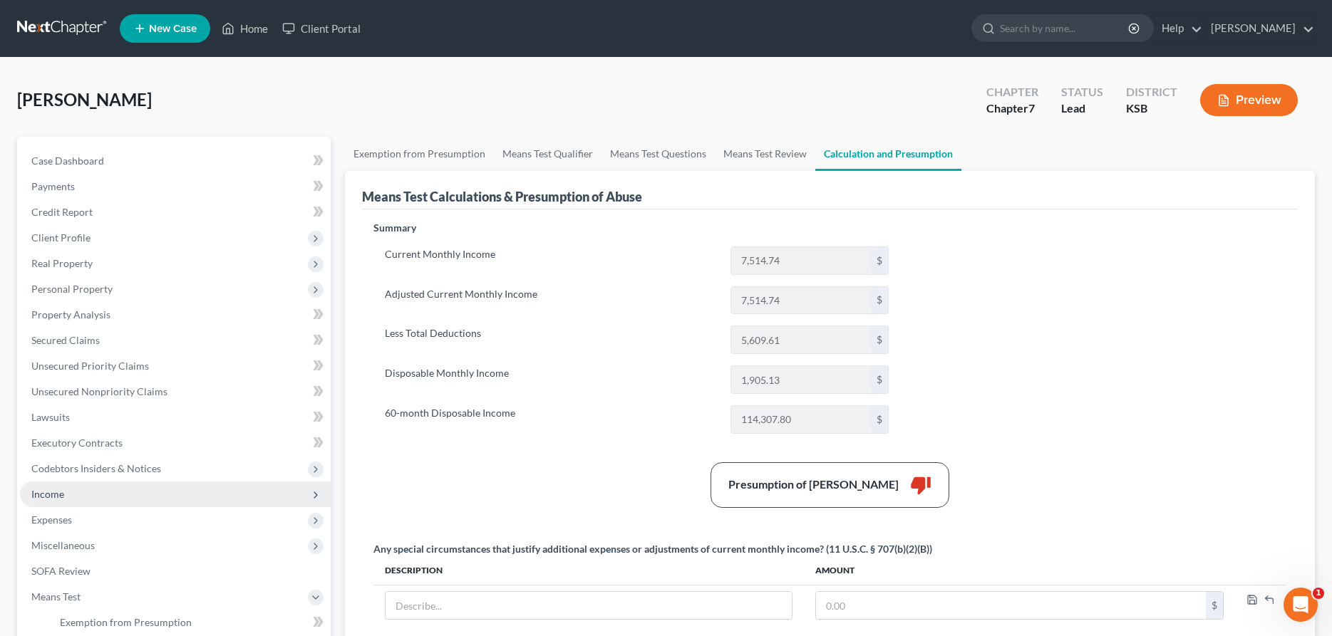
click at [42, 502] on span "Income" at bounding box center [175, 495] width 311 height 26
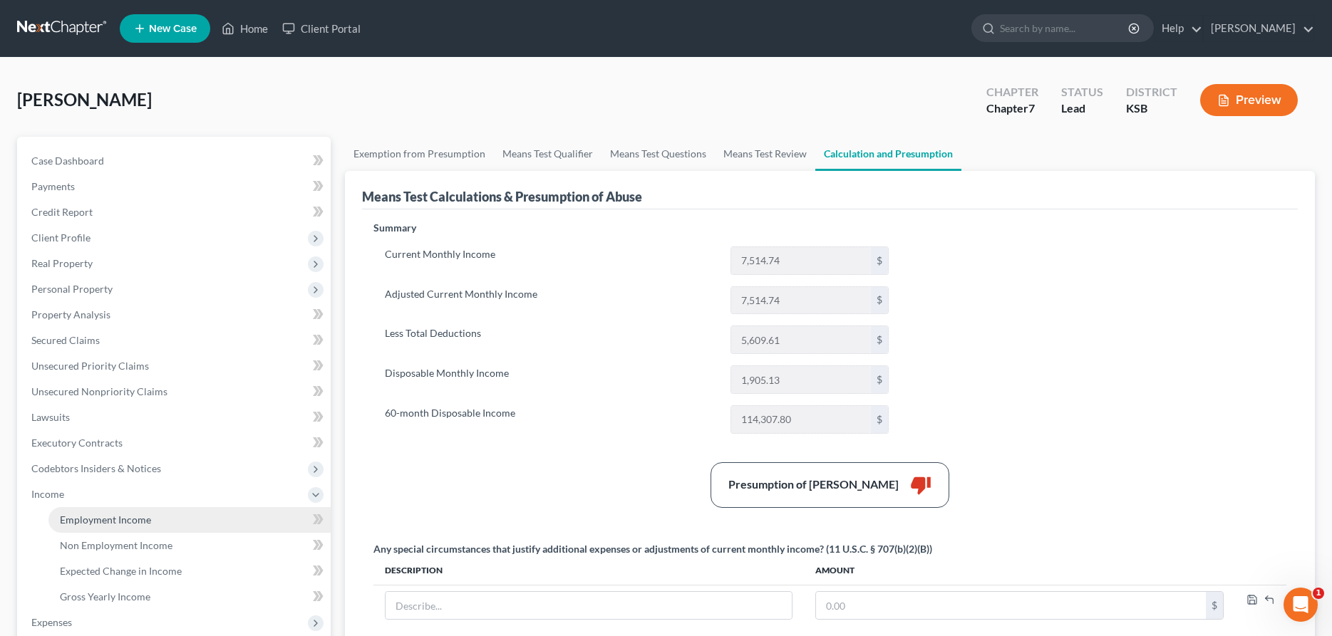
click at [93, 522] on span "Employment Income" at bounding box center [105, 520] width 91 height 12
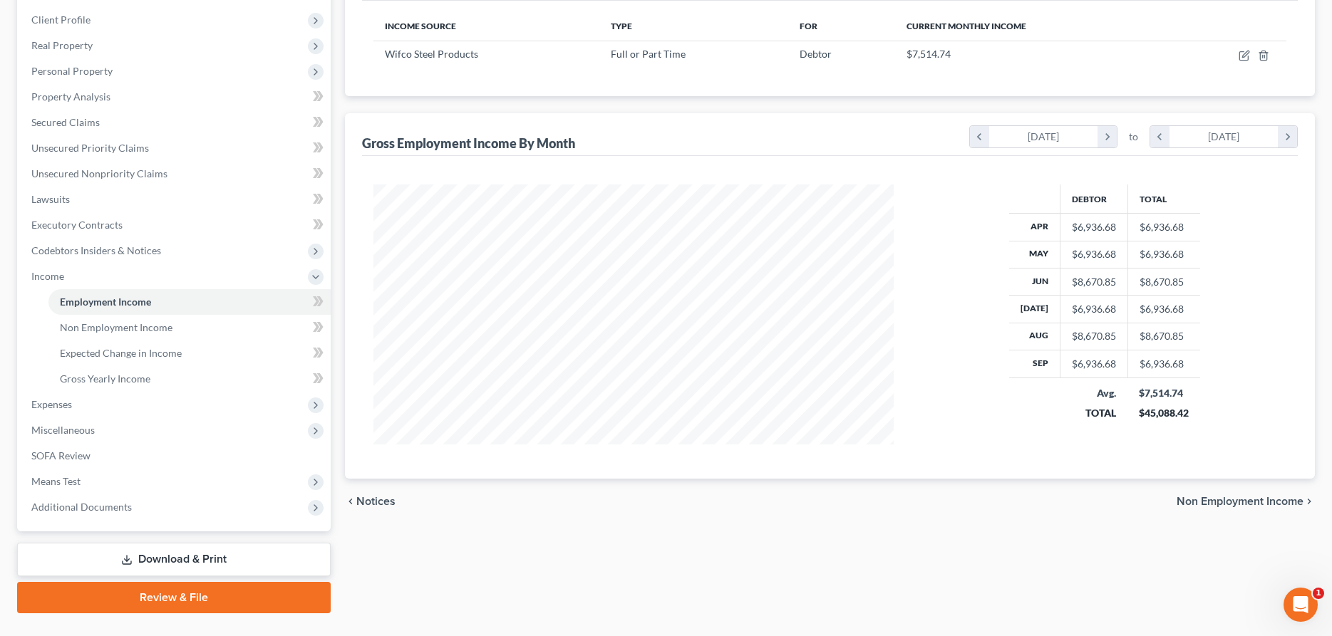
scroll to position [73, 0]
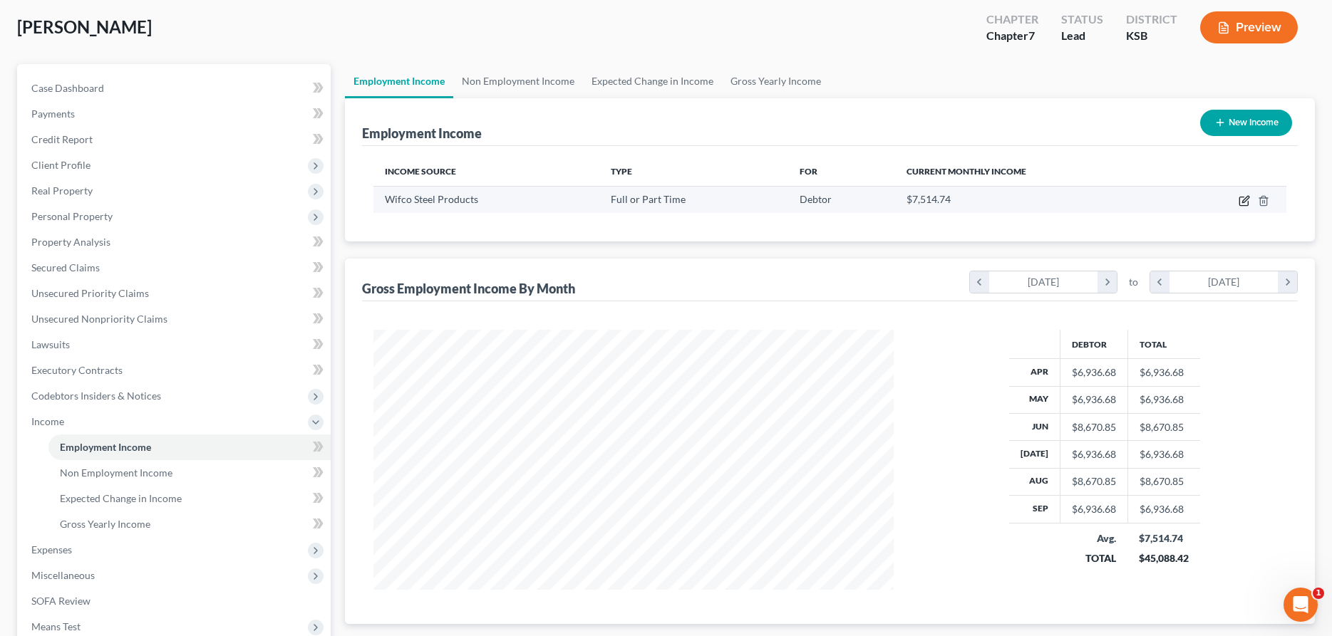
click at [1249, 199] on icon "button" at bounding box center [1243, 200] width 11 height 11
select select "0"
select select "17"
select select "3"
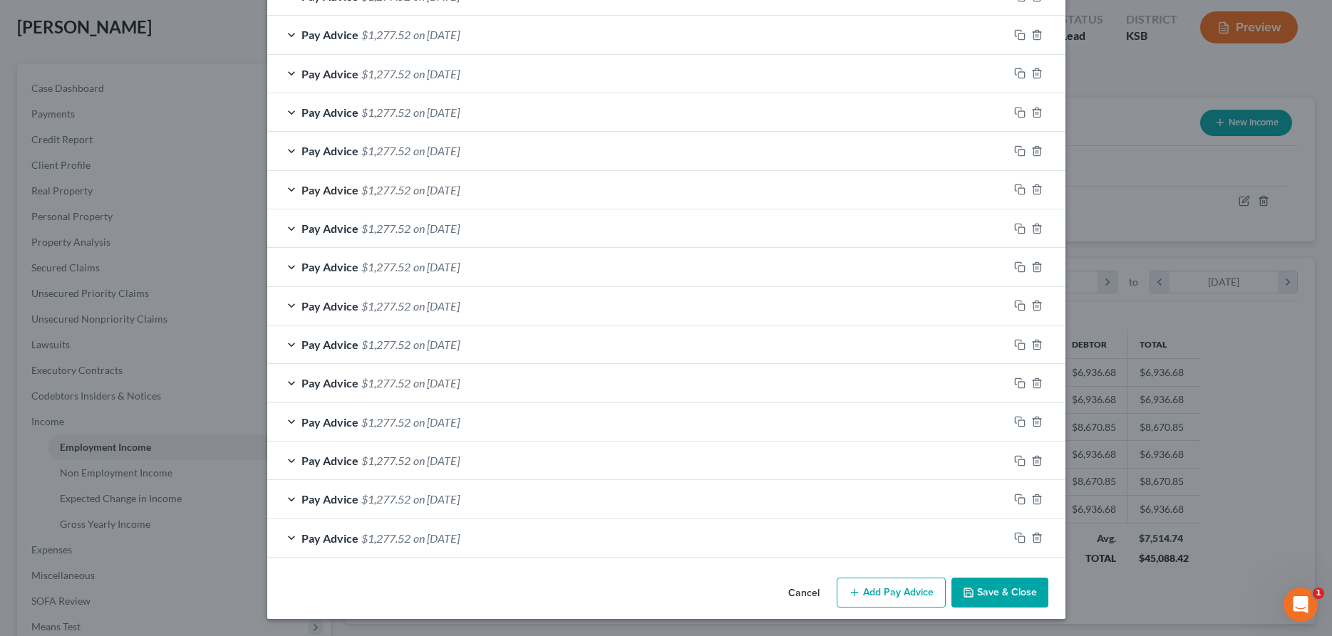
scroll to position [969, 0]
click at [1037, 536] on icon "button" at bounding box center [1036, 537] width 11 height 11
click at [1005, 596] on button "Save & Close" at bounding box center [999, 594] width 97 height 30
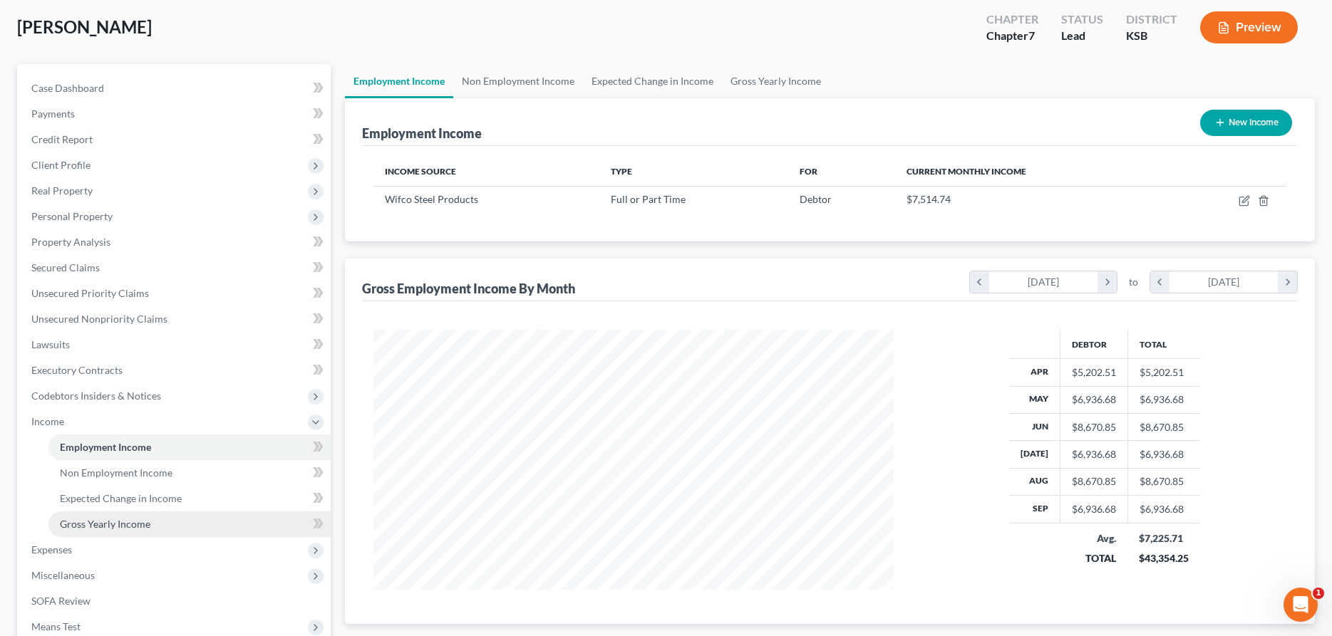
scroll to position [145, 0]
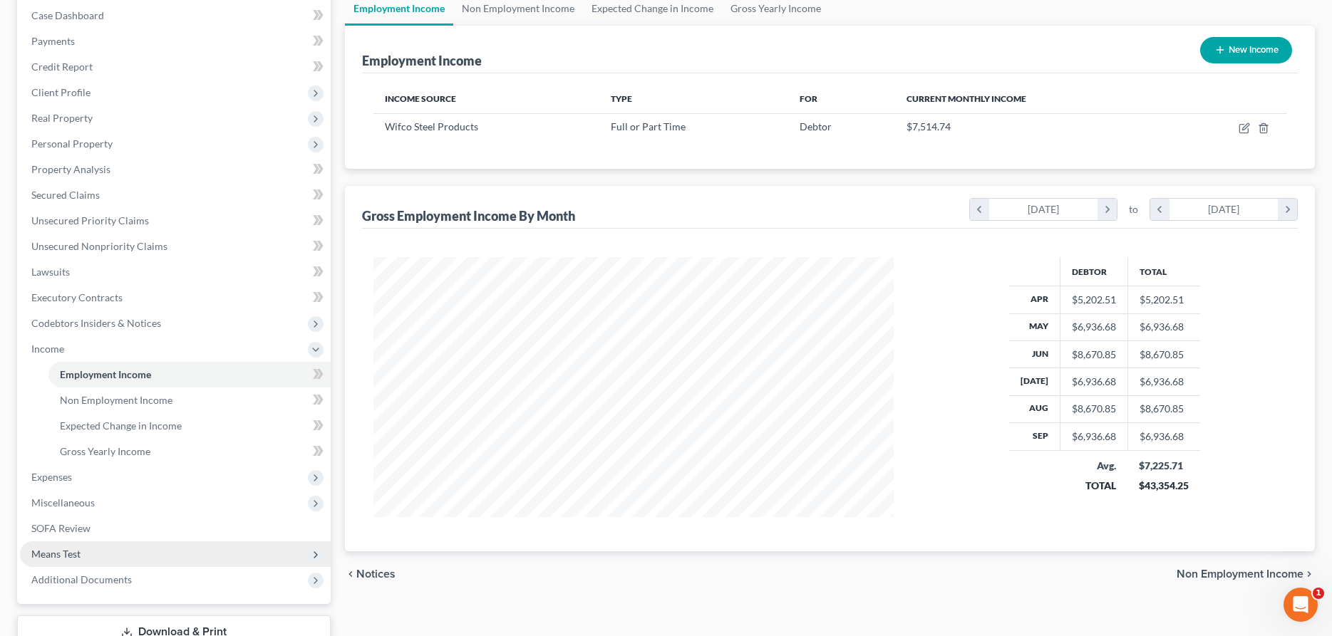
click at [88, 556] on span "Means Test" at bounding box center [175, 554] width 311 height 26
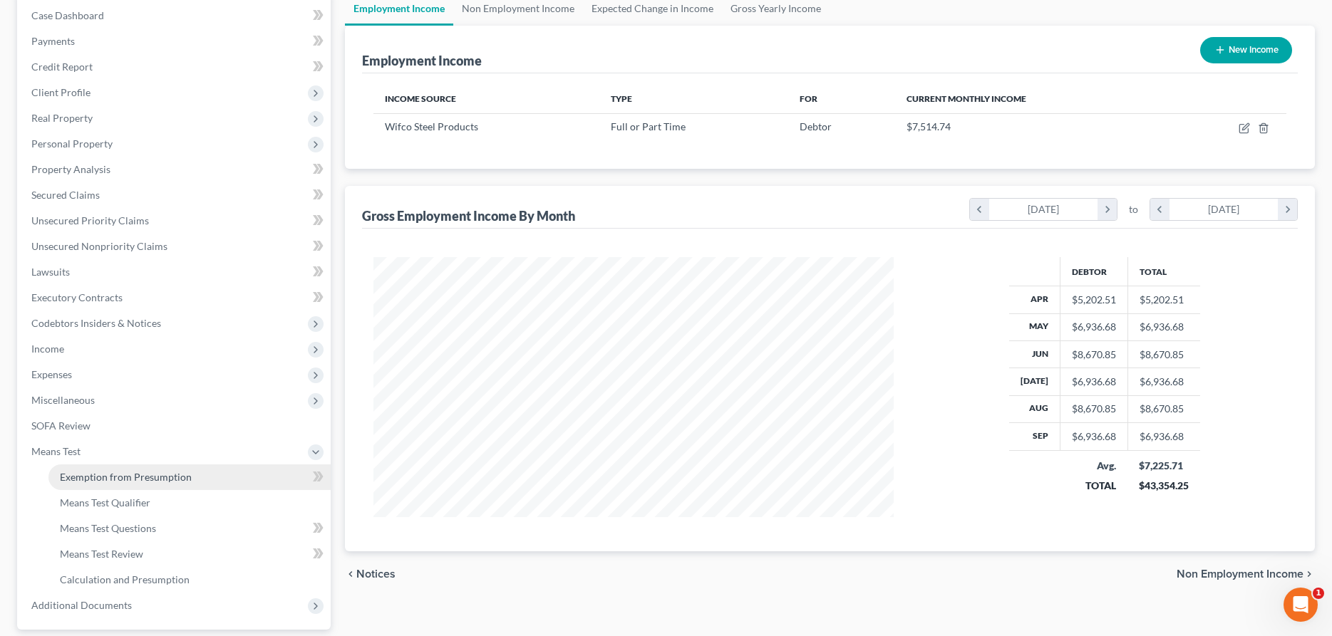
click at [121, 475] on span "Exemption from Presumption" at bounding box center [126, 477] width 132 height 12
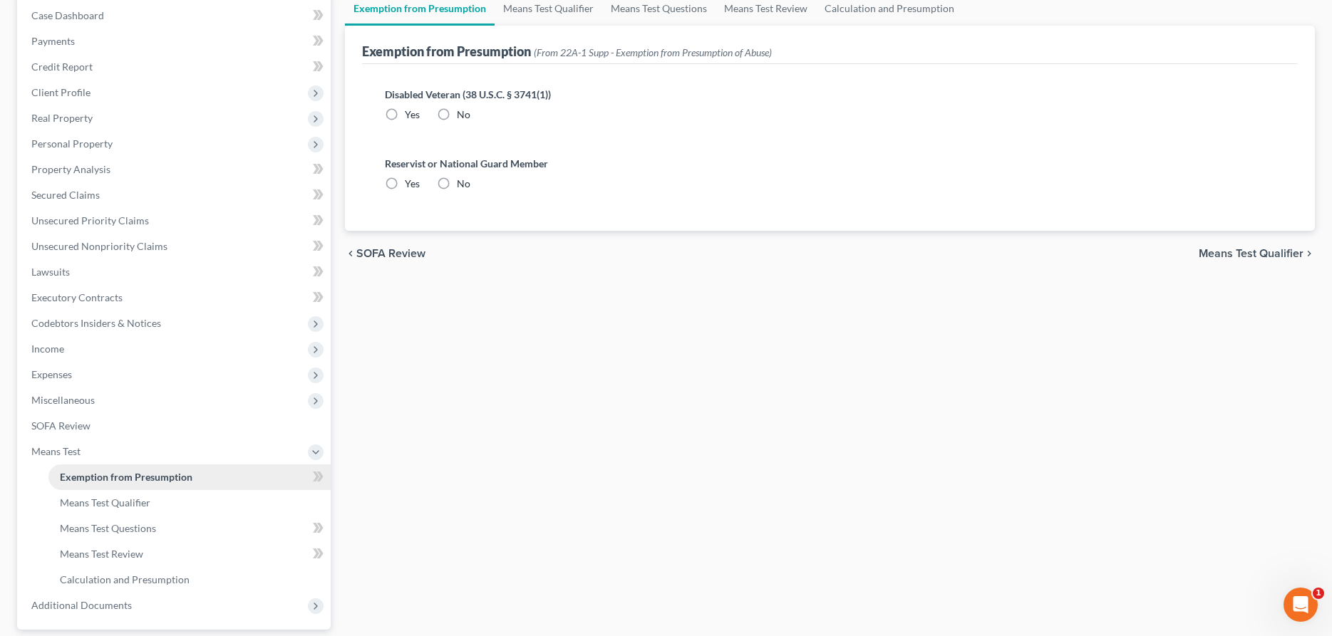
radio input "true"
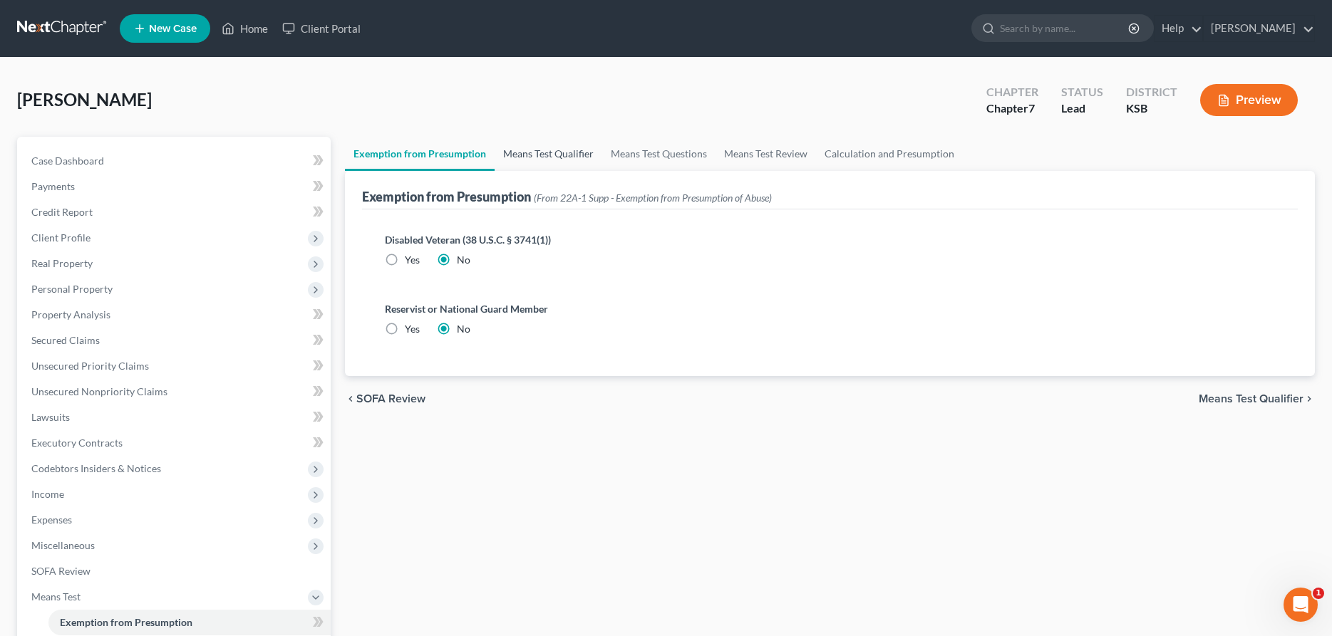
click at [514, 147] on link "Means Test Qualifier" at bounding box center [548, 154] width 108 height 34
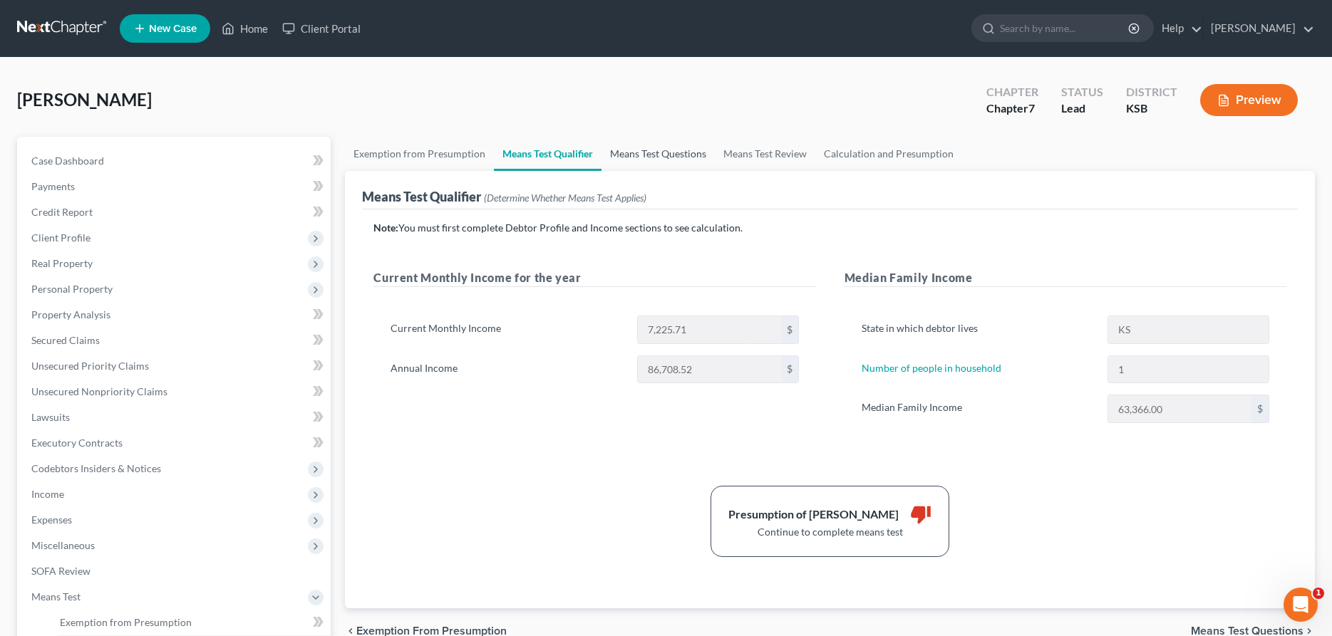
click at [624, 155] on link "Means Test Questions" at bounding box center [657, 154] width 113 height 34
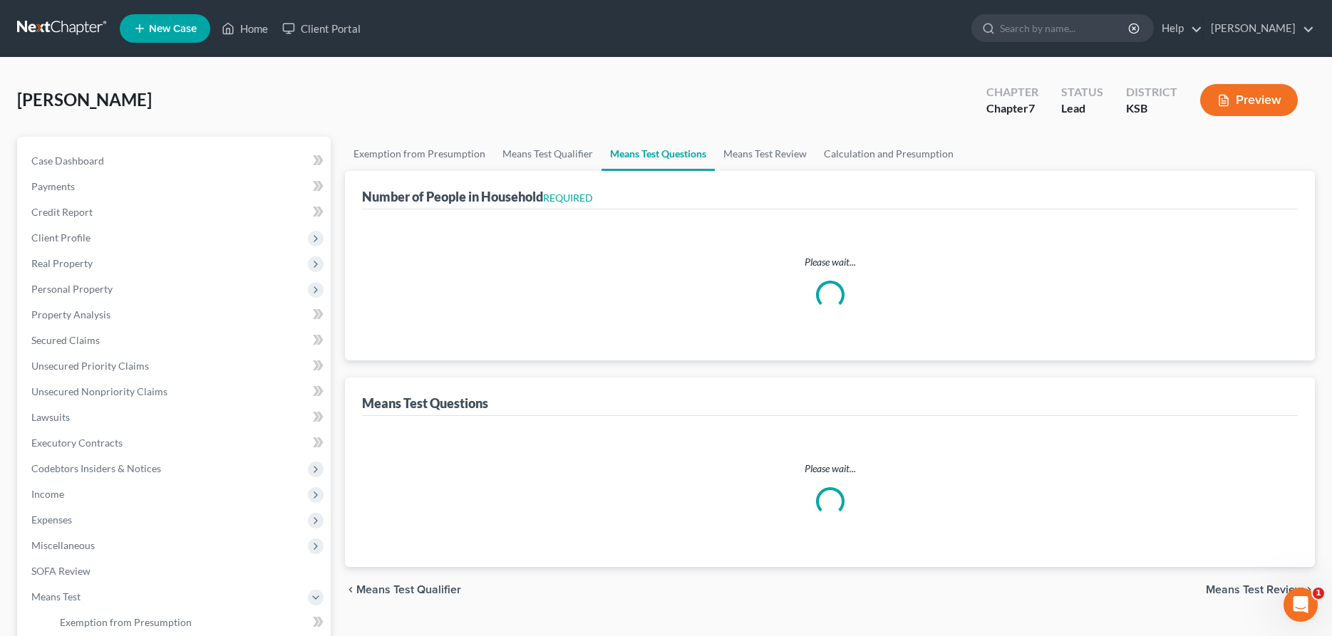
select select "1"
select select "60"
select select "2"
select select "13"
select select "2"
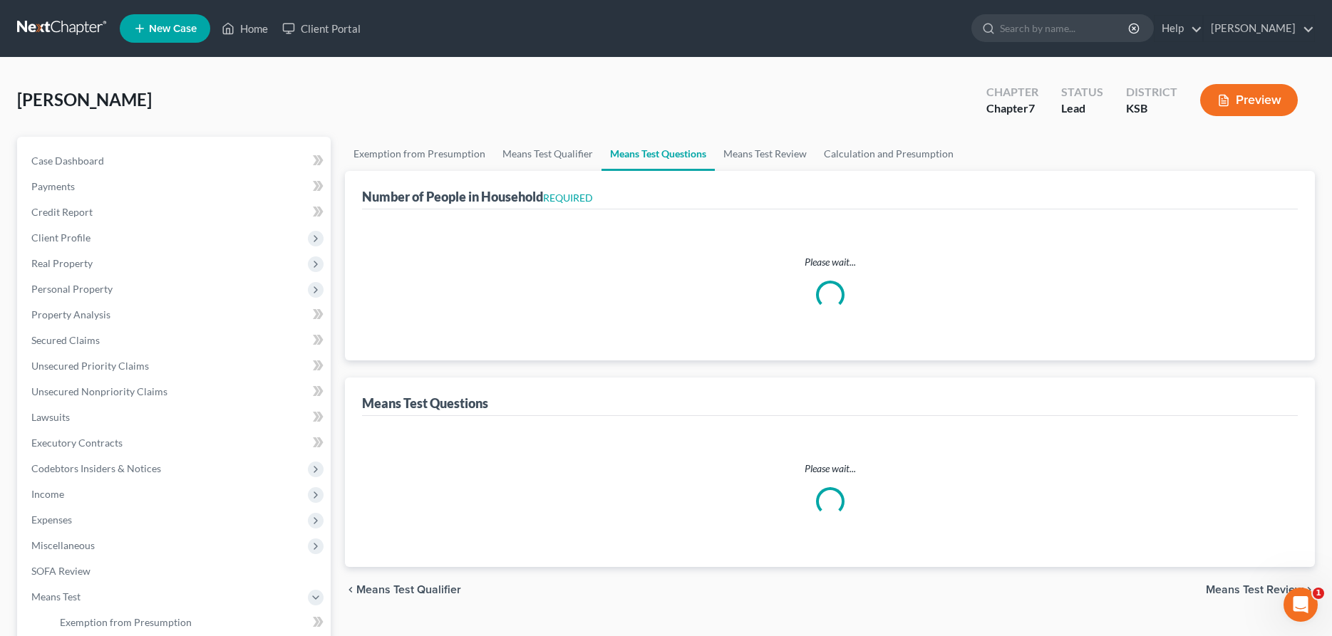
select select "60"
select select "1"
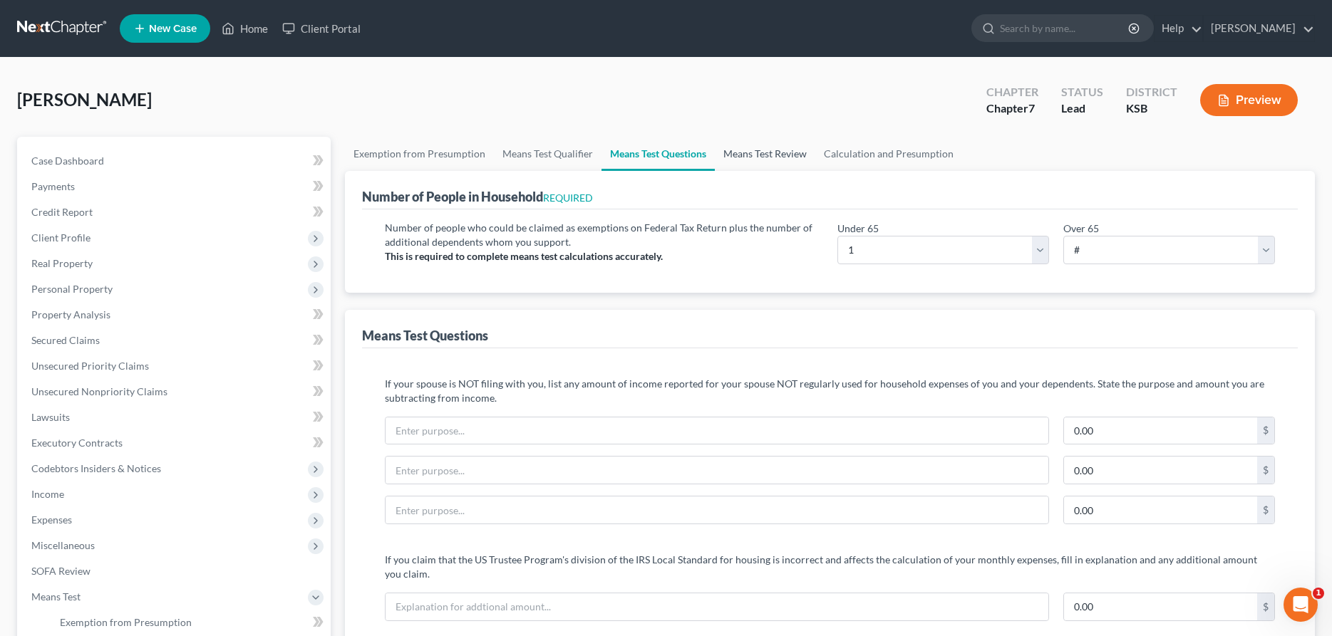
click at [733, 150] on link "Means Test Review" at bounding box center [765, 154] width 100 height 34
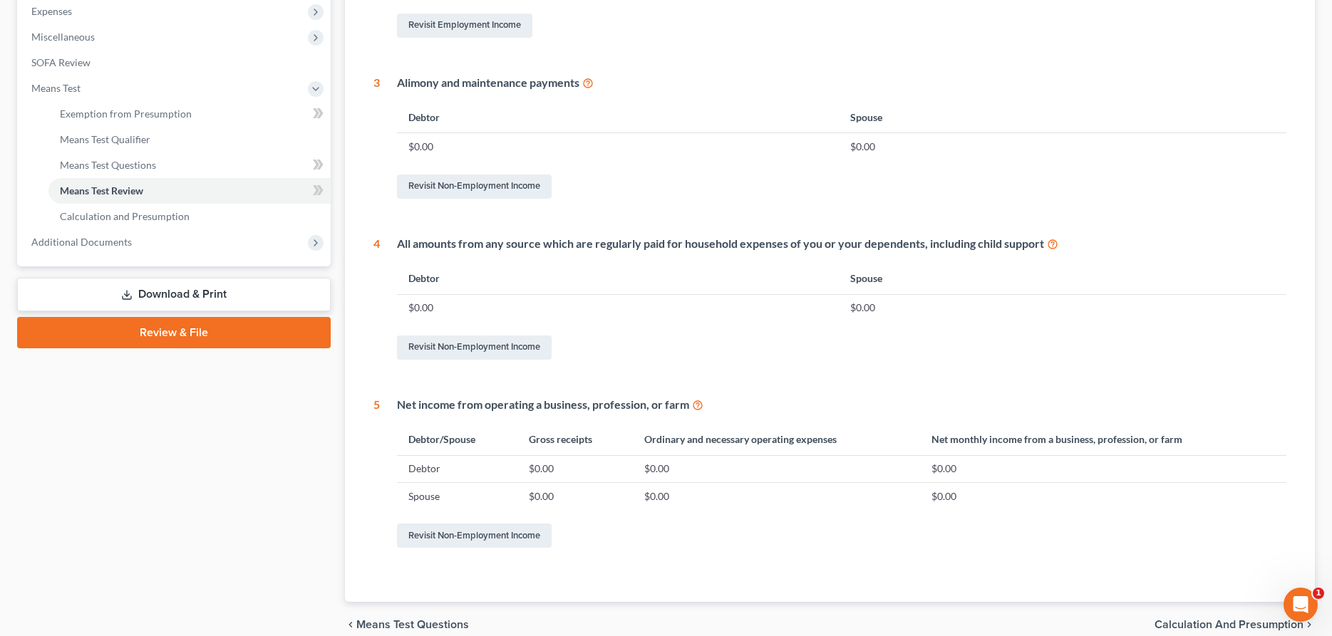
scroll to position [574, 0]
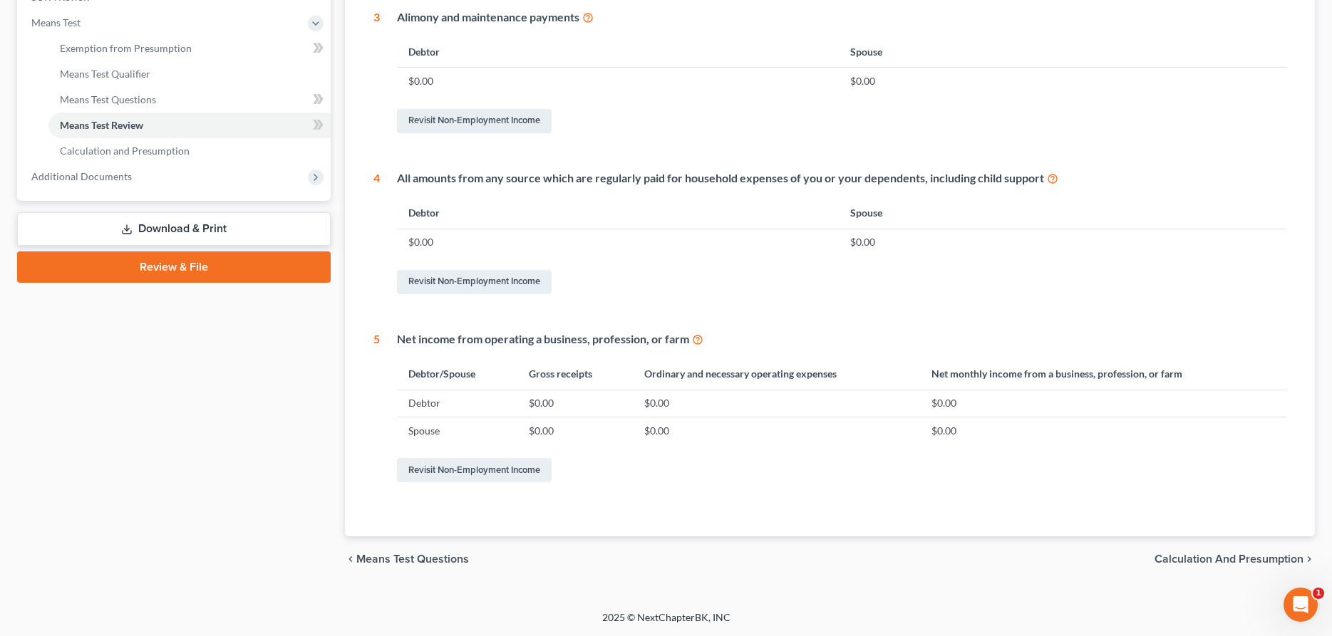
click at [1197, 564] on span "Calculation and Presumption" at bounding box center [1228, 559] width 149 height 11
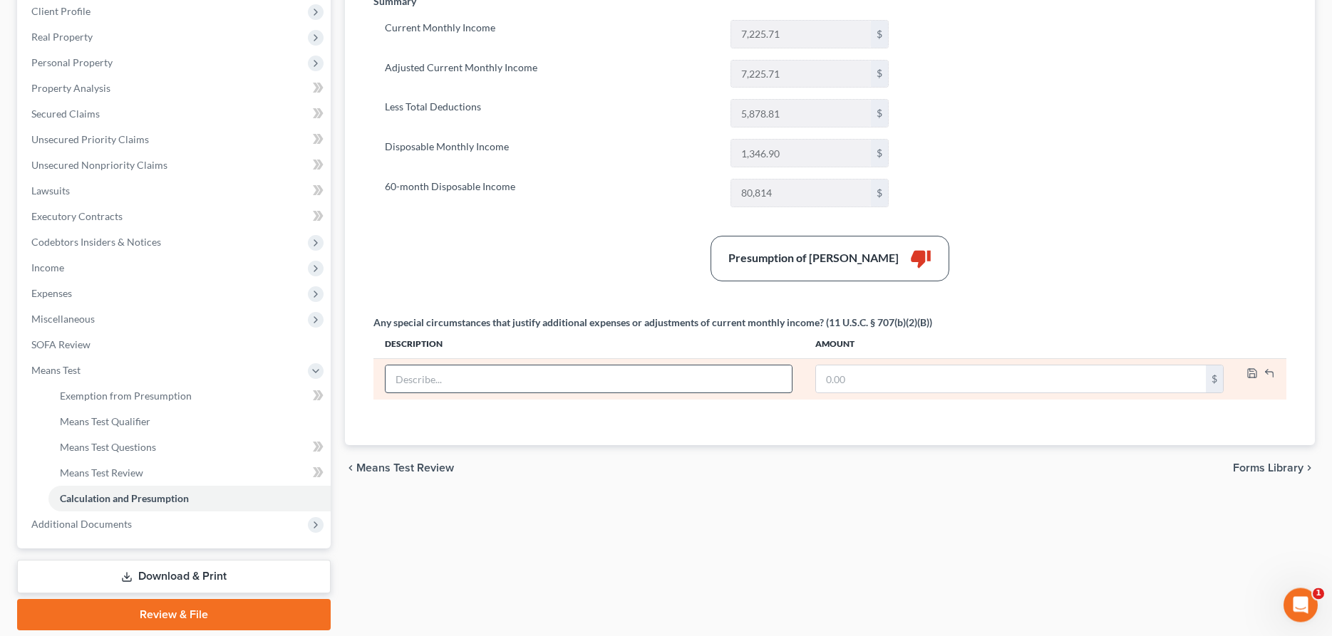
scroll to position [201, 0]
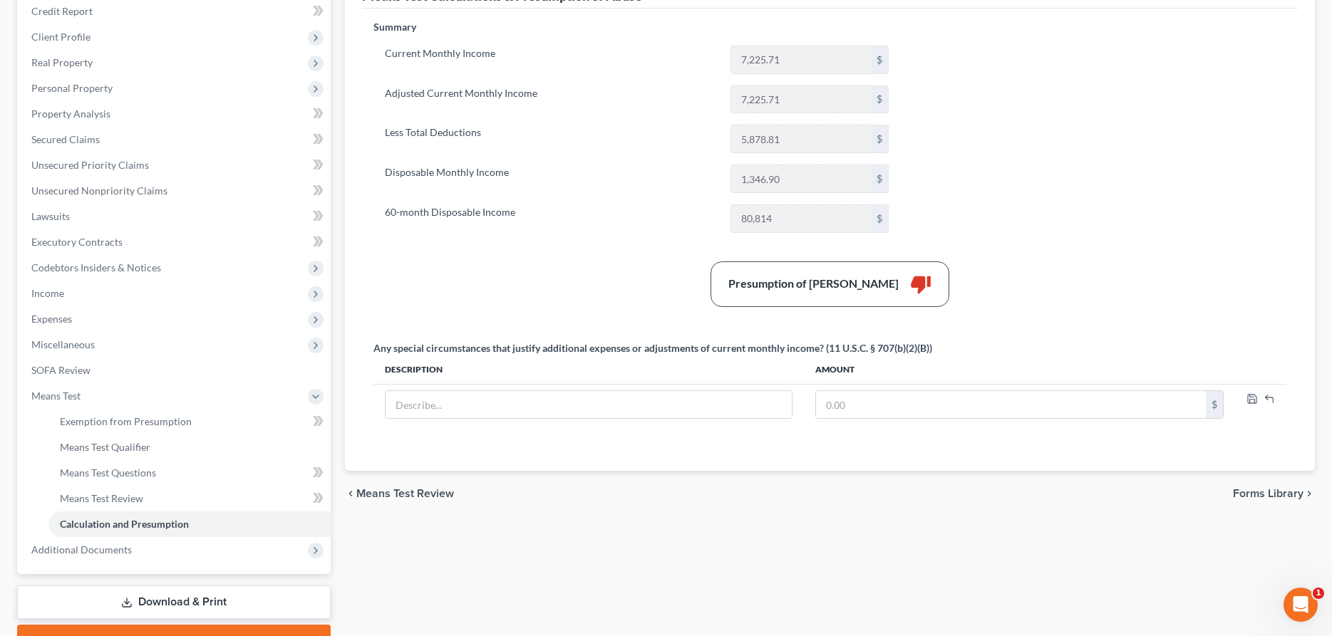
click at [387, 497] on span "Means Test Review" at bounding box center [405, 493] width 98 height 11
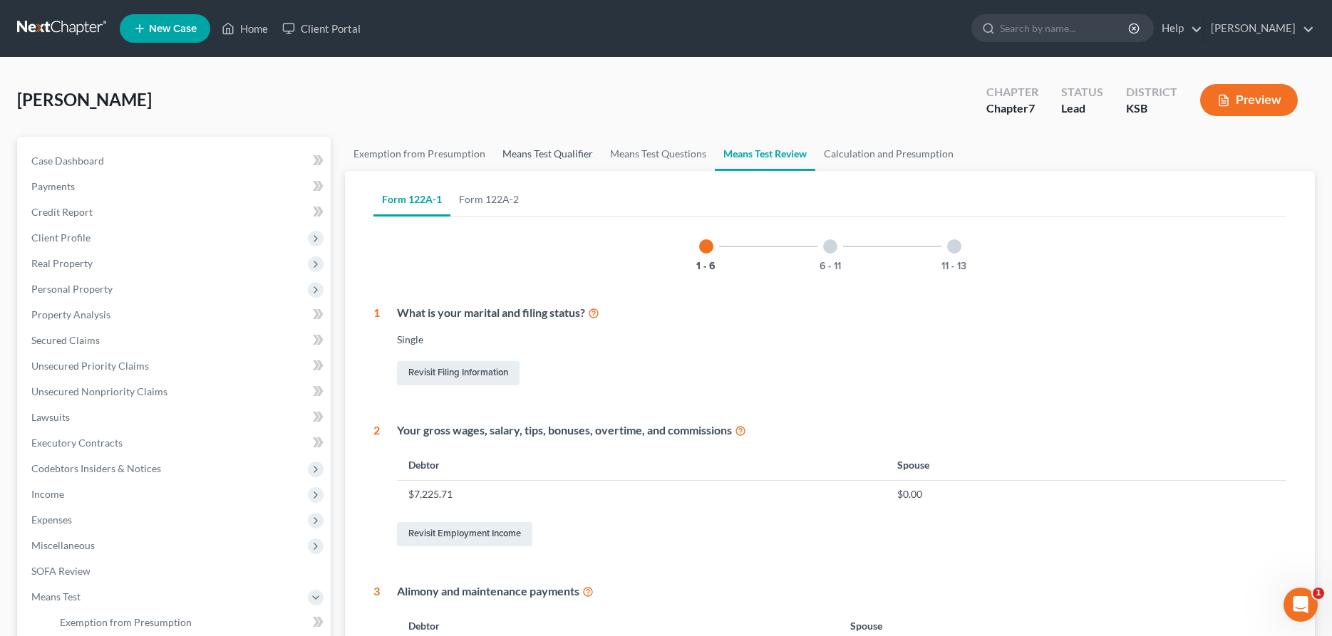
click at [576, 155] on link "Means Test Qualifier" at bounding box center [548, 154] width 108 height 34
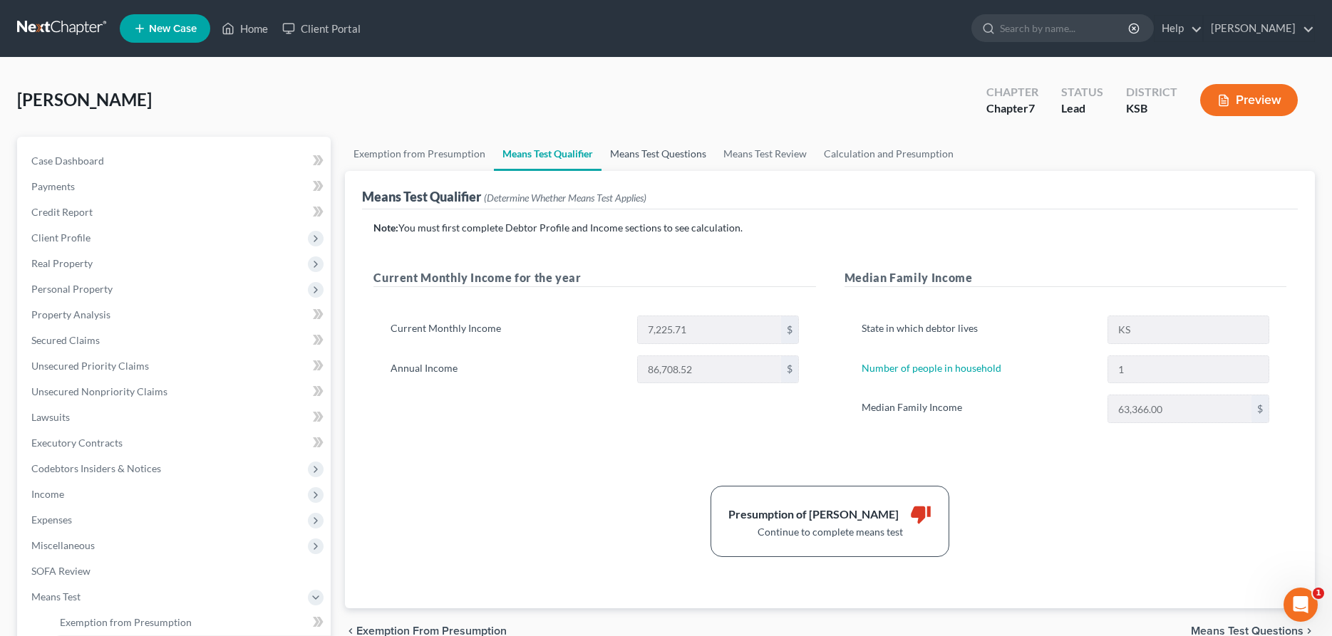
click at [626, 150] on link "Means Test Questions" at bounding box center [657, 154] width 113 height 34
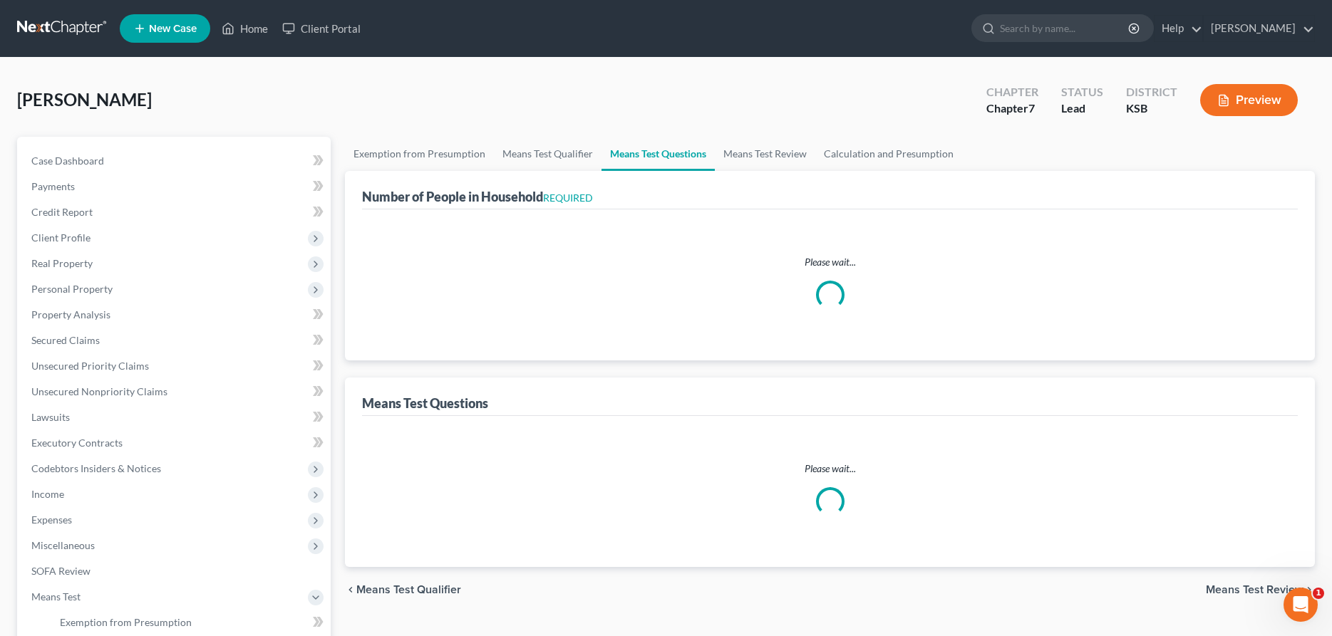
select select "1"
select select "60"
select select "2"
select select "13"
select select "2"
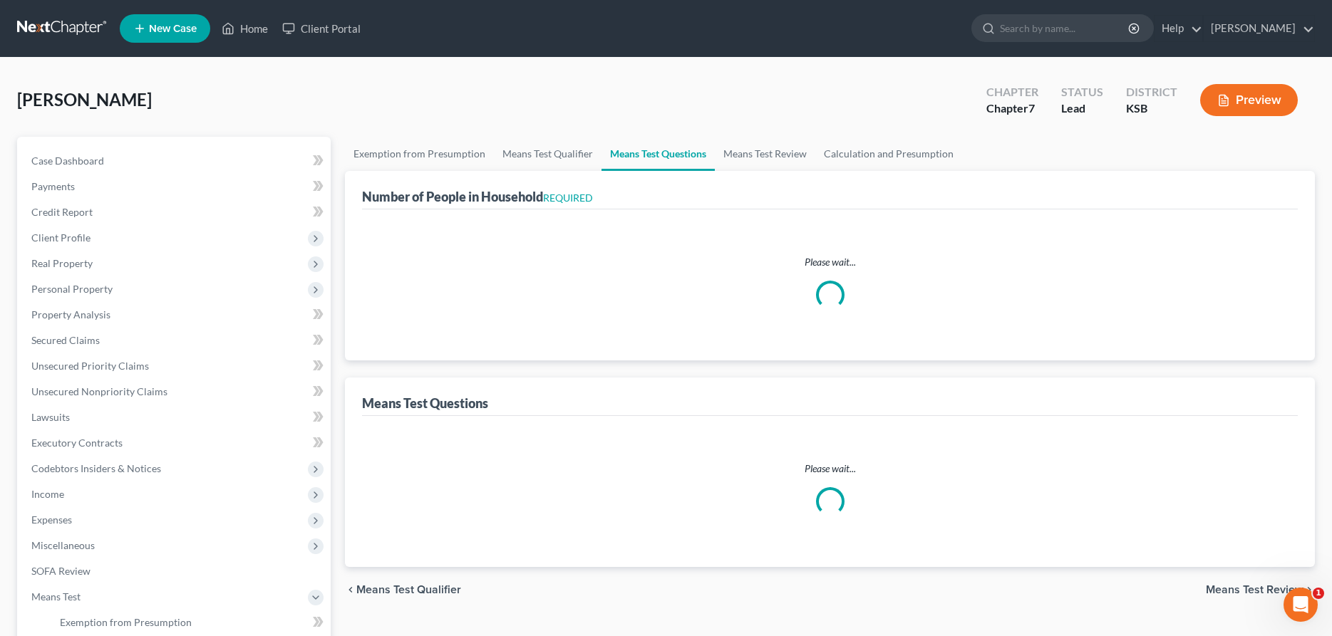
select select "60"
select select "1"
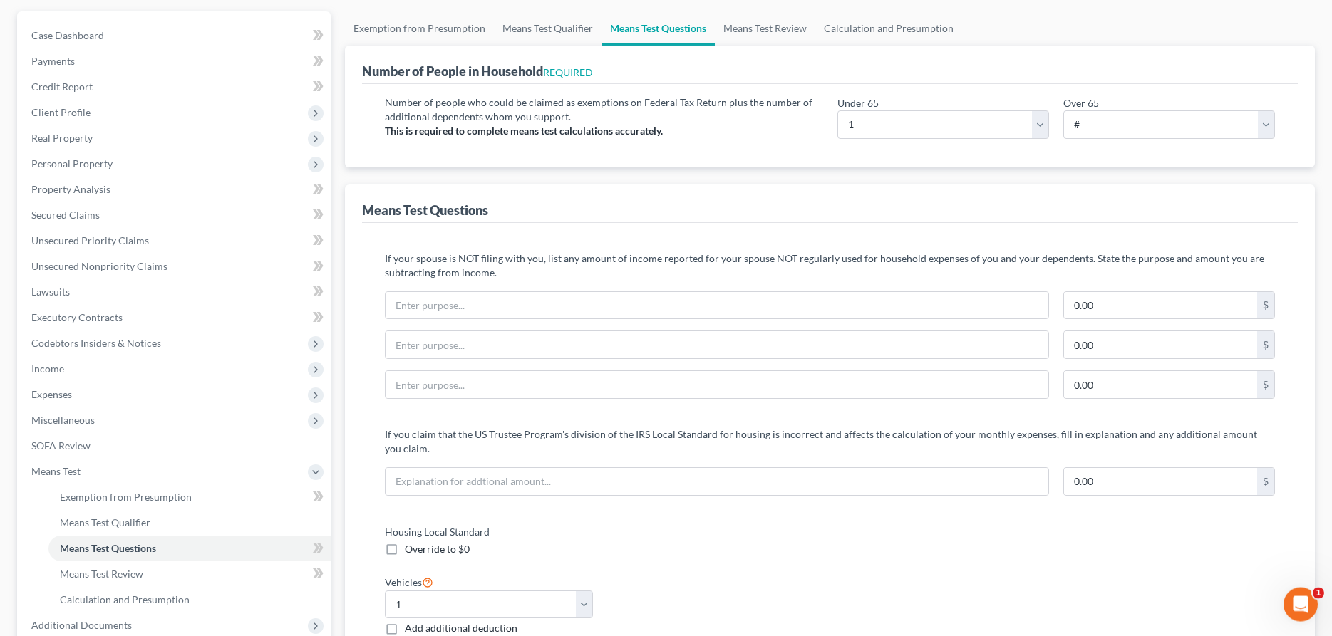
scroll to position [218, 0]
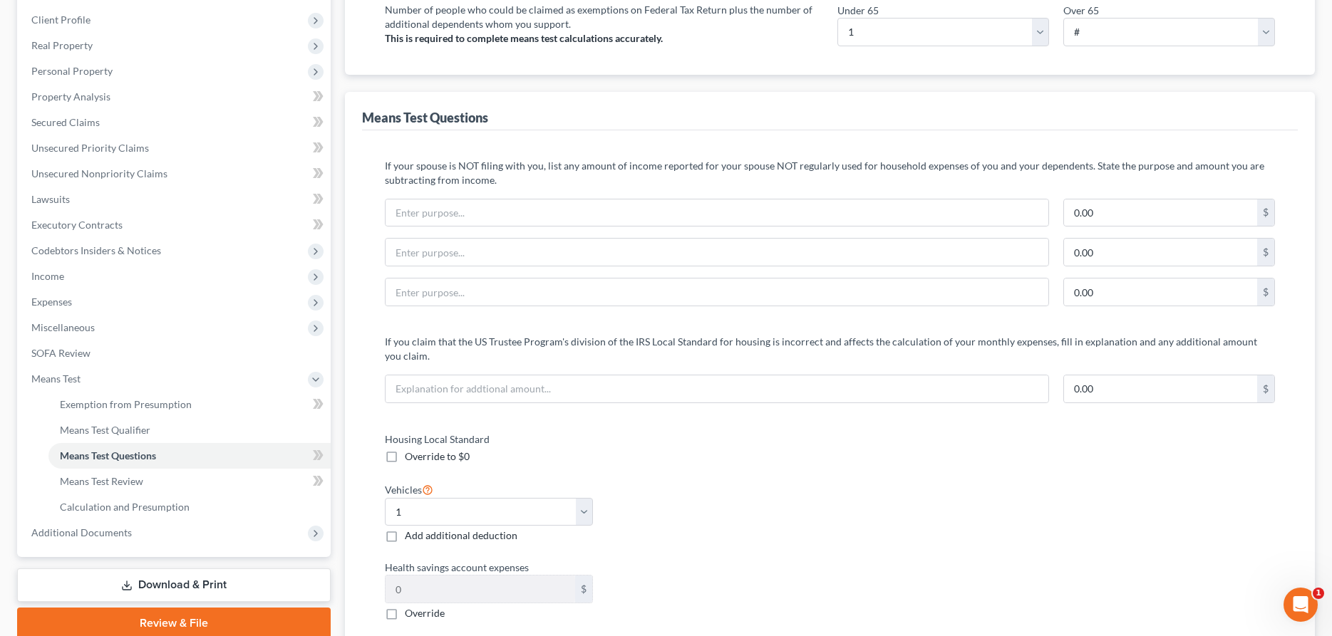
click at [405, 458] on label "Override to $0" at bounding box center [437, 457] width 65 height 14
click at [410, 458] on input "Override to $0" at bounding box center [414, 454] width 9 height 9
click at [405, 458] on label "Override to $0" at bounding box center [437, 457] width 65 height 14
click at [410, 458] on input "Override to $0" at bounding box center [414, 454] width 9 height 9
checkbox input "false"
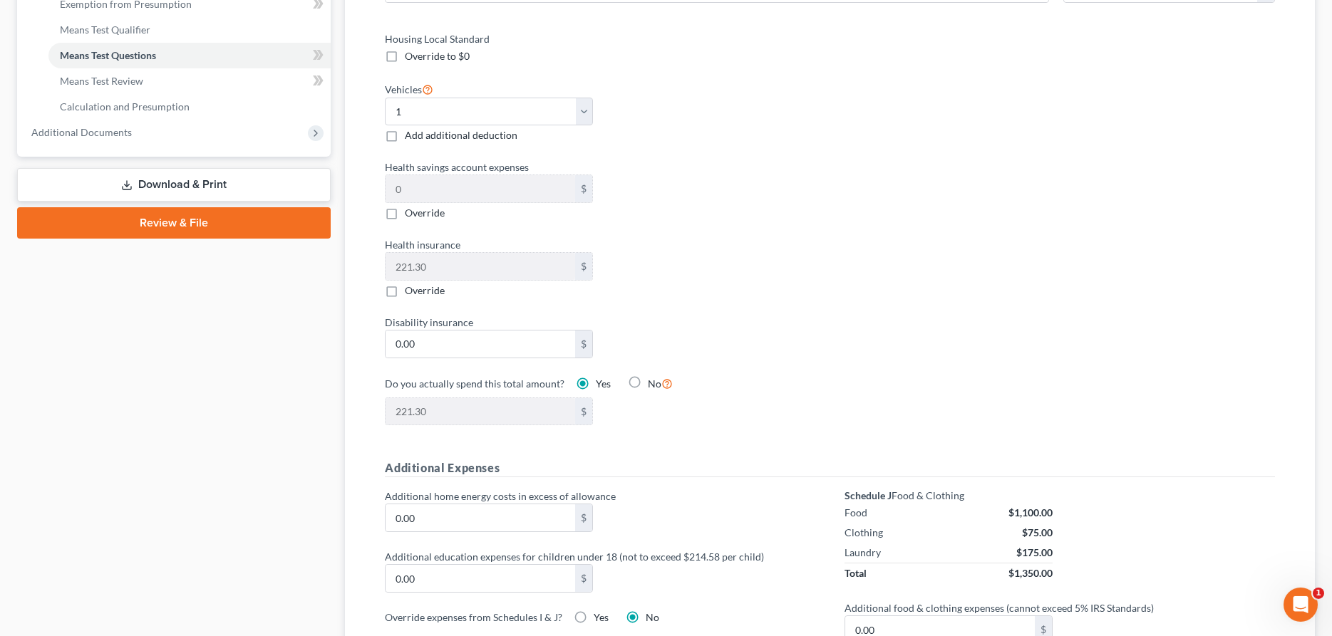
scroll to position [654, 0]
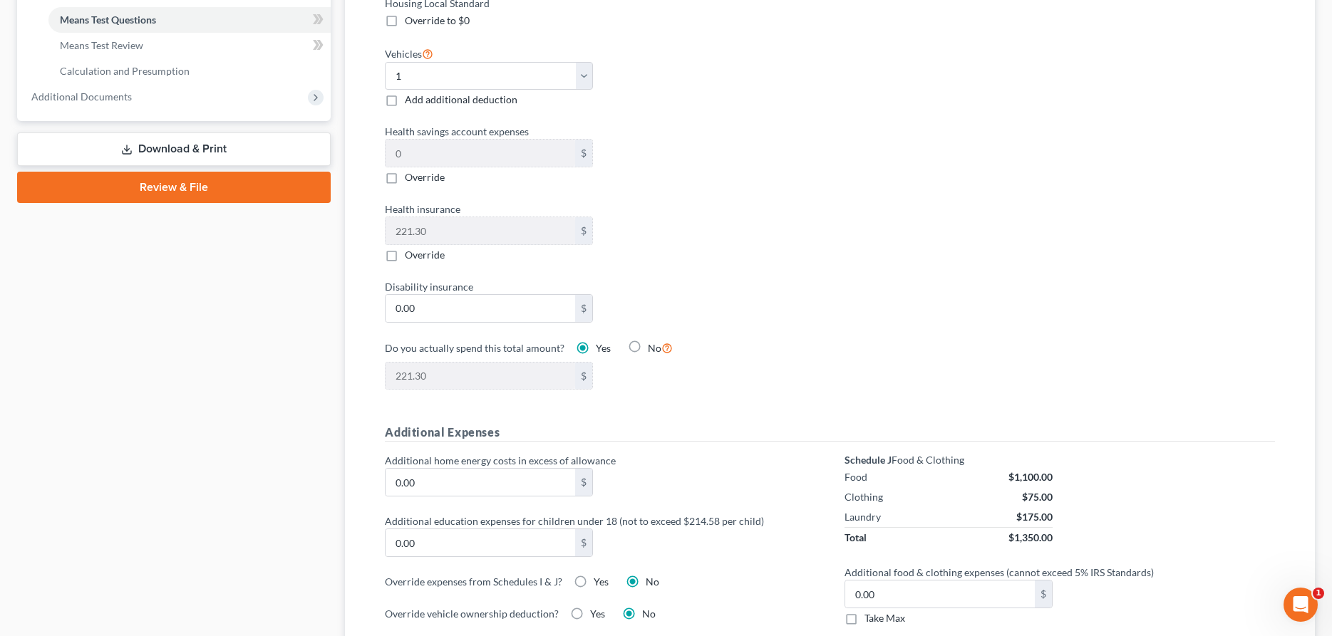
click at [864, 619] on label "Take Max" at bounding box center [884, 618] width 41 height 14
click at [870, 619] on input "Take Max" at bounding box center [874, 615] width 9 height 9
checkbox input "true"
type input "30.00"
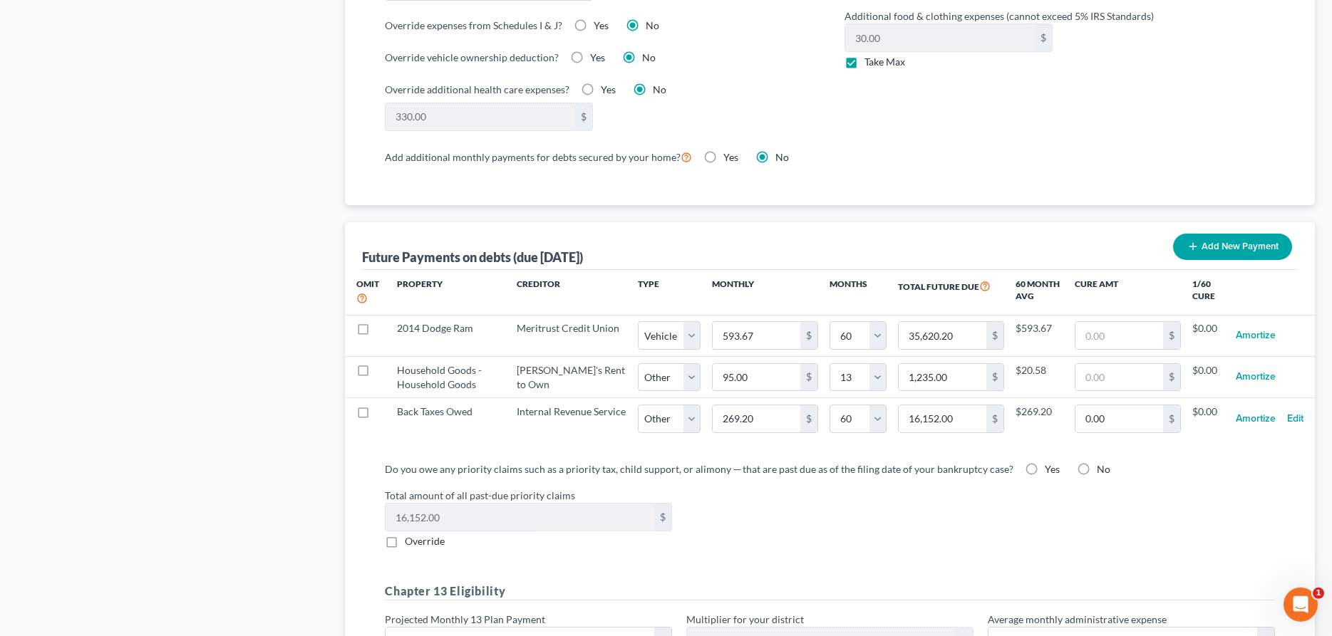
scroll to position [1235, 0]
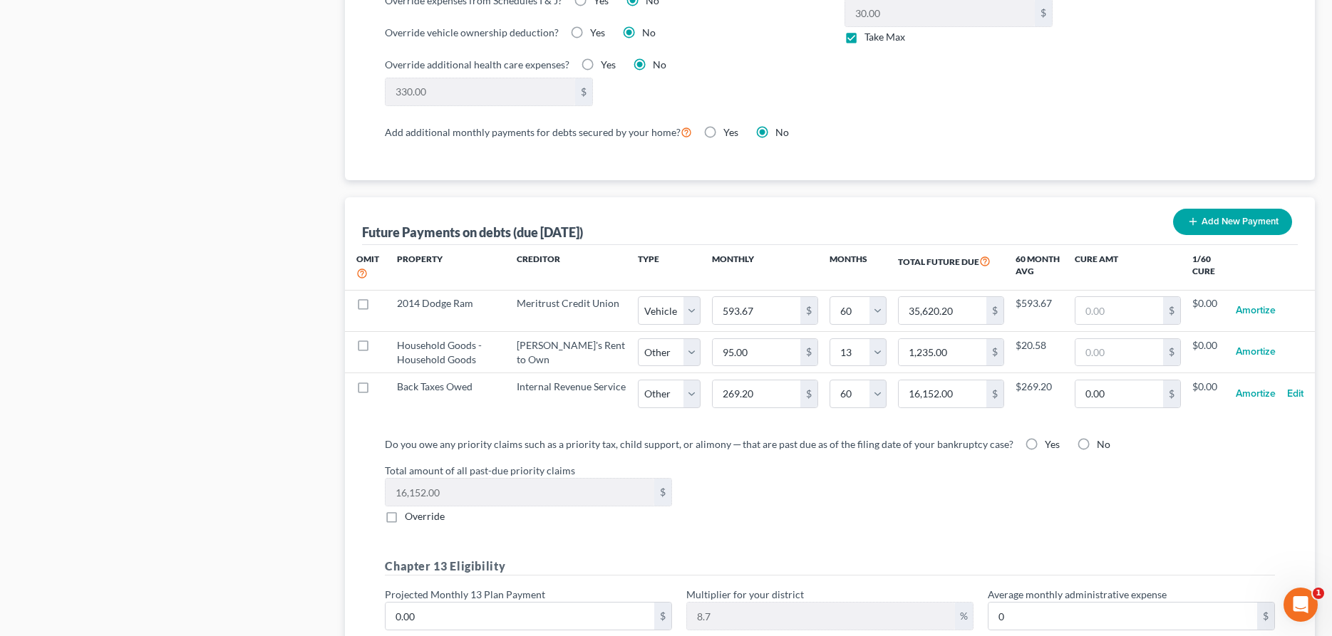
click at [1044, 444] on label "Yes" at bounding box center [1051, 444] width 15 height 14
click at [1050, 444] on input "Yes" at bounding box center [1054, 441] width 9 height 9
radio input "true"
click at [405, 518] on label "Override" at bounding box center [425, 516] width 40 height 14
click at [410, 518] on input "Override" at bounding box center [414, 513] width 9 height 9
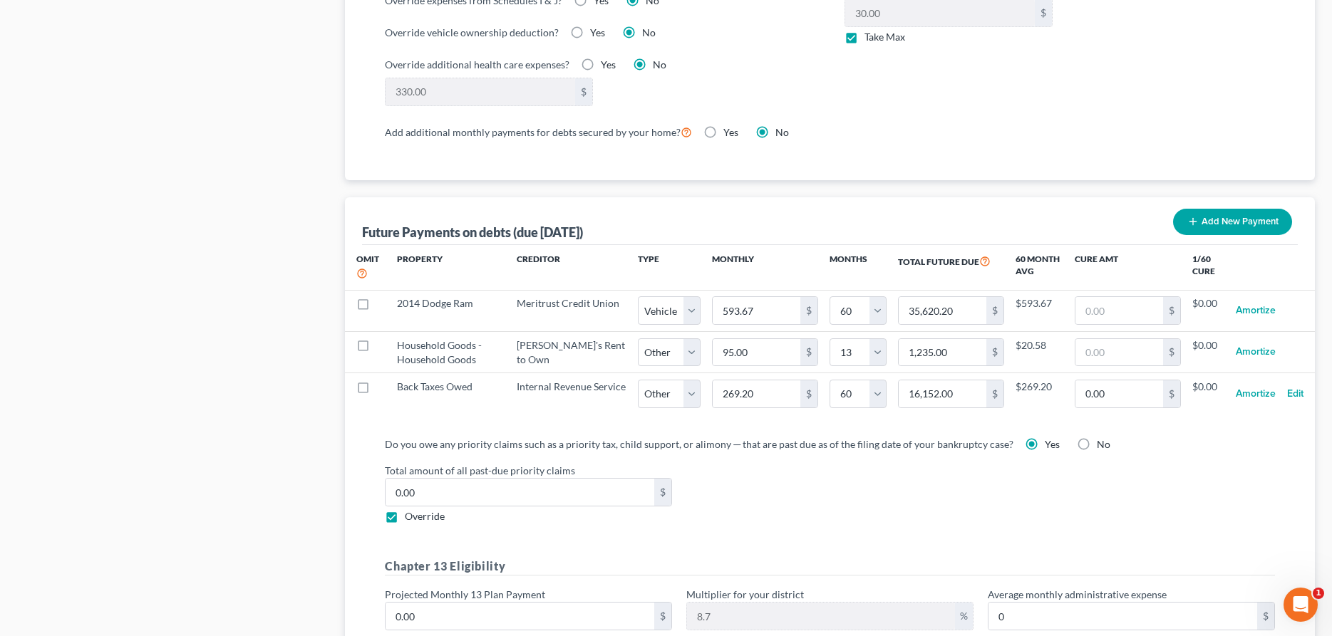
click at [405, 518] on label "Override" at bounding box center [425, 516] width 40 height 14
click at [410, 518] on input "Override" at bounding box center [414, 513] width 9 height 9
checkbox input "false"
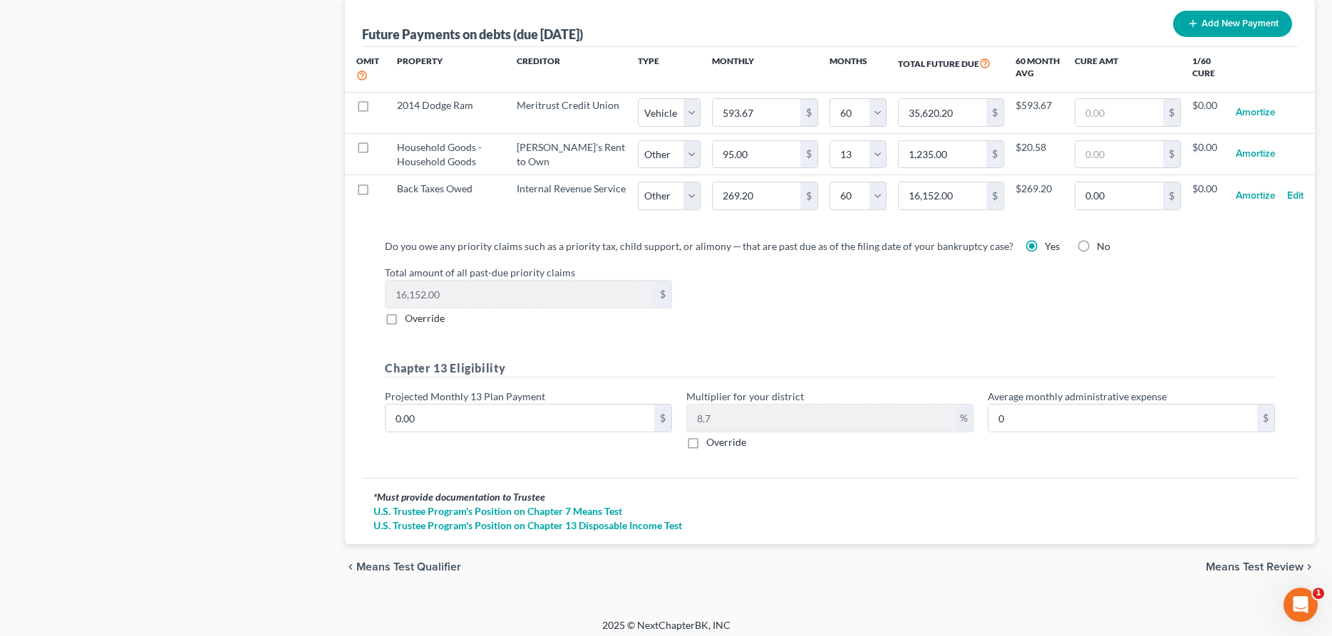
scroll to position [1441, 0]
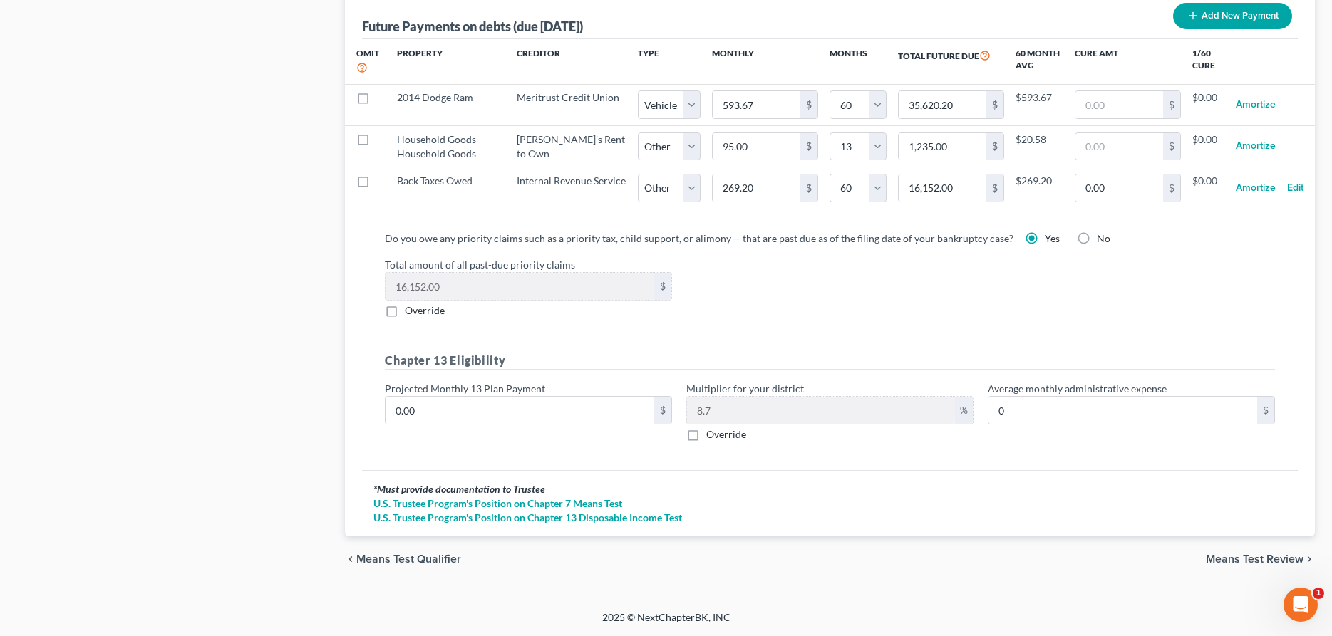
click at [1241, 560] on span "Means Test Review" at bounding box center [1254, 559] width 98 height 11
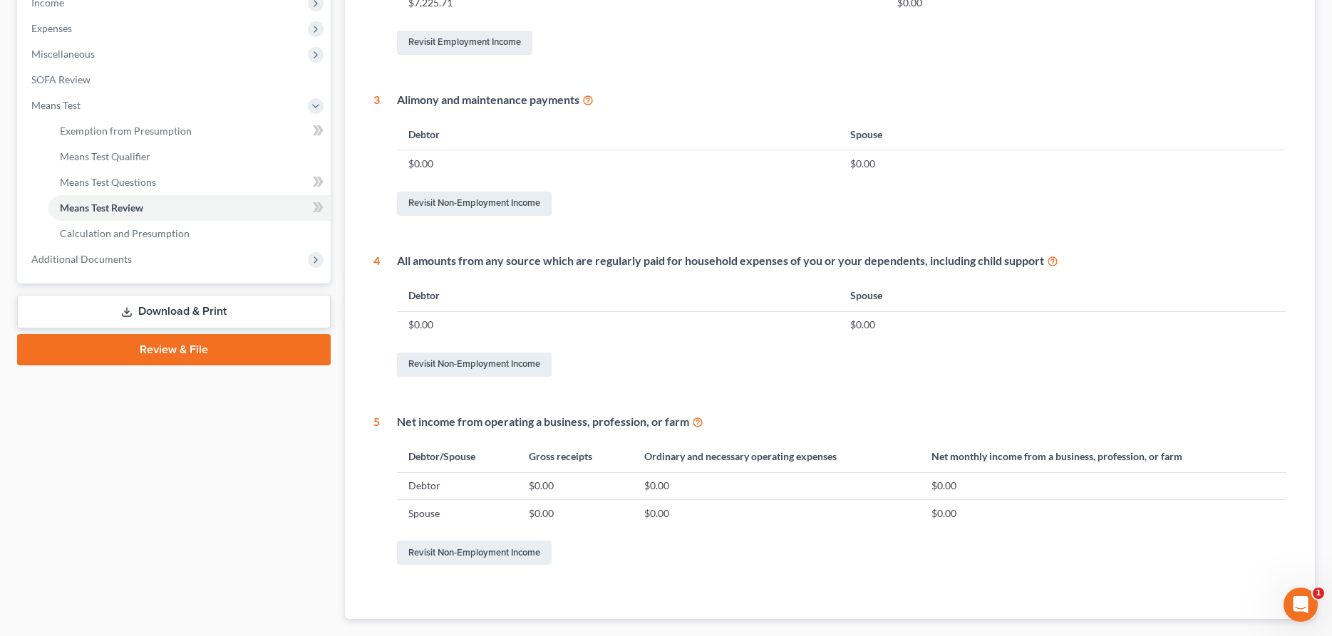
scroll to position [574, 0]
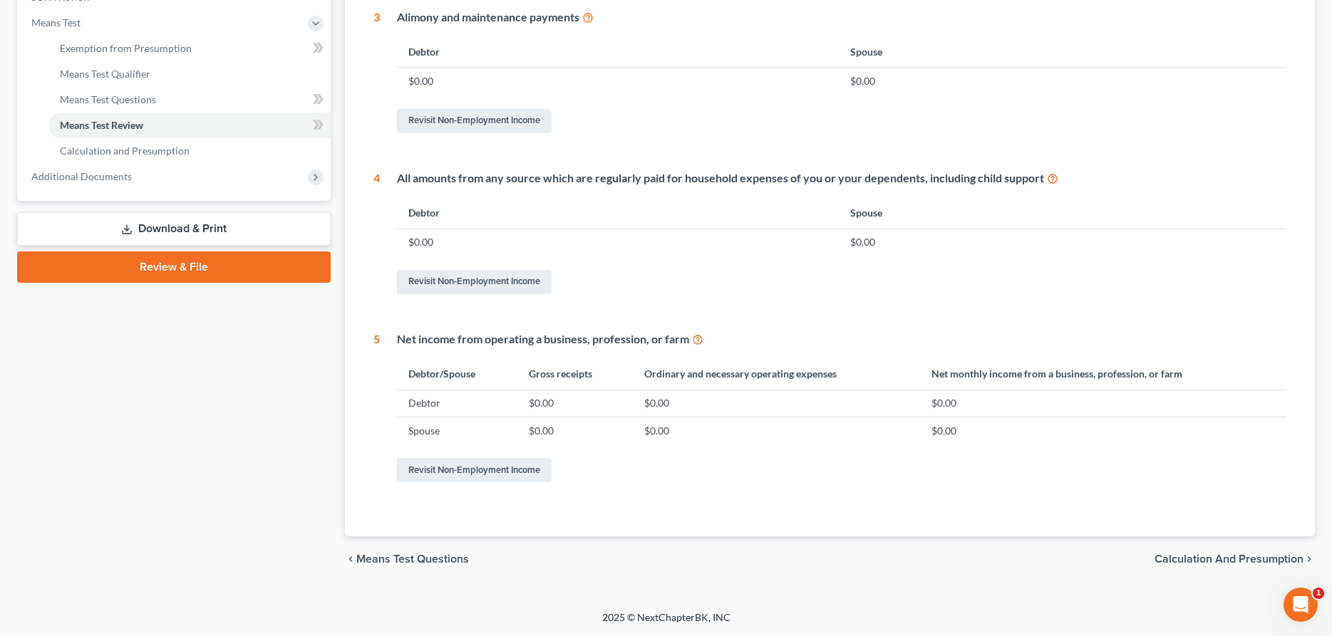
click at [1168, 557] on span "Calculation and Presumption" at bounding box center [1228, 559] width 149 height 11
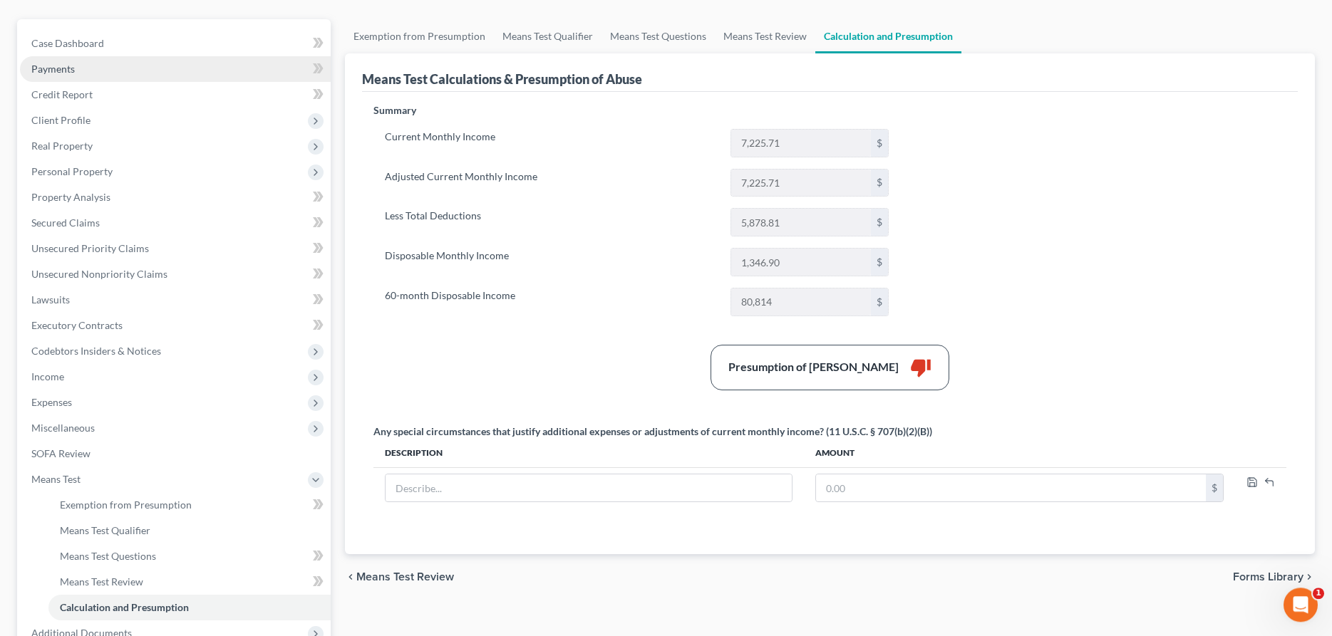
scroll to position [56, 0]
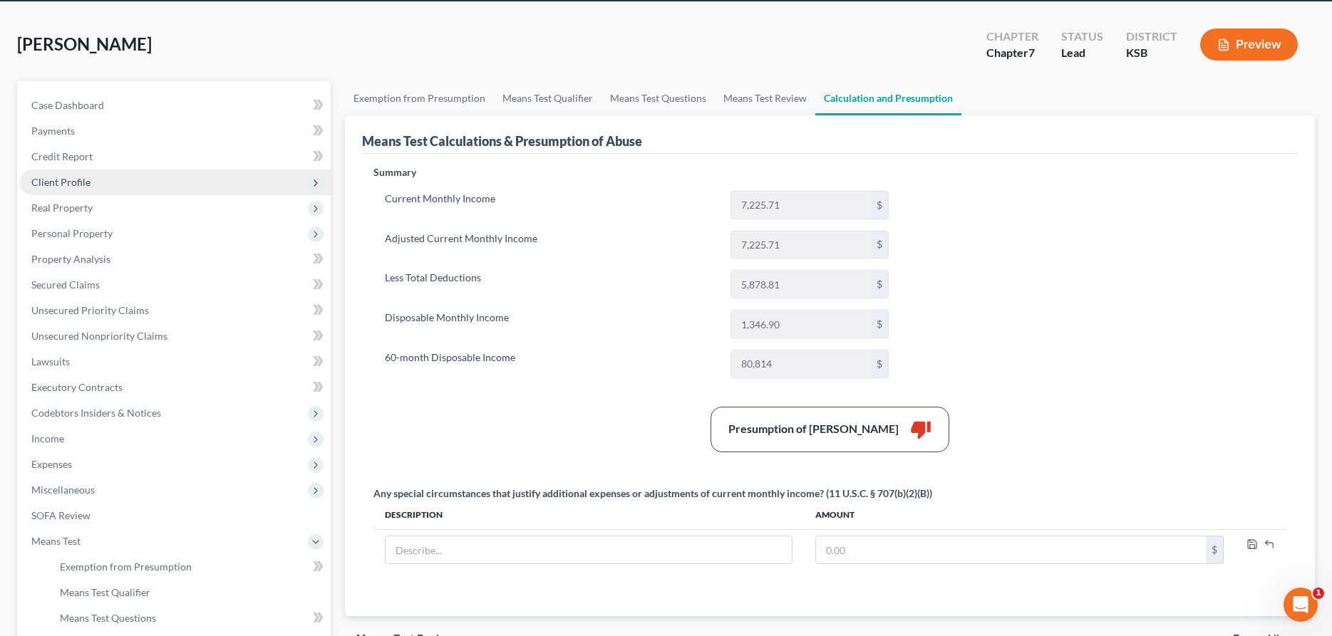
click at [76, 185] on span "Client Profile" at bounding box center [60, 182] width 59 height 12
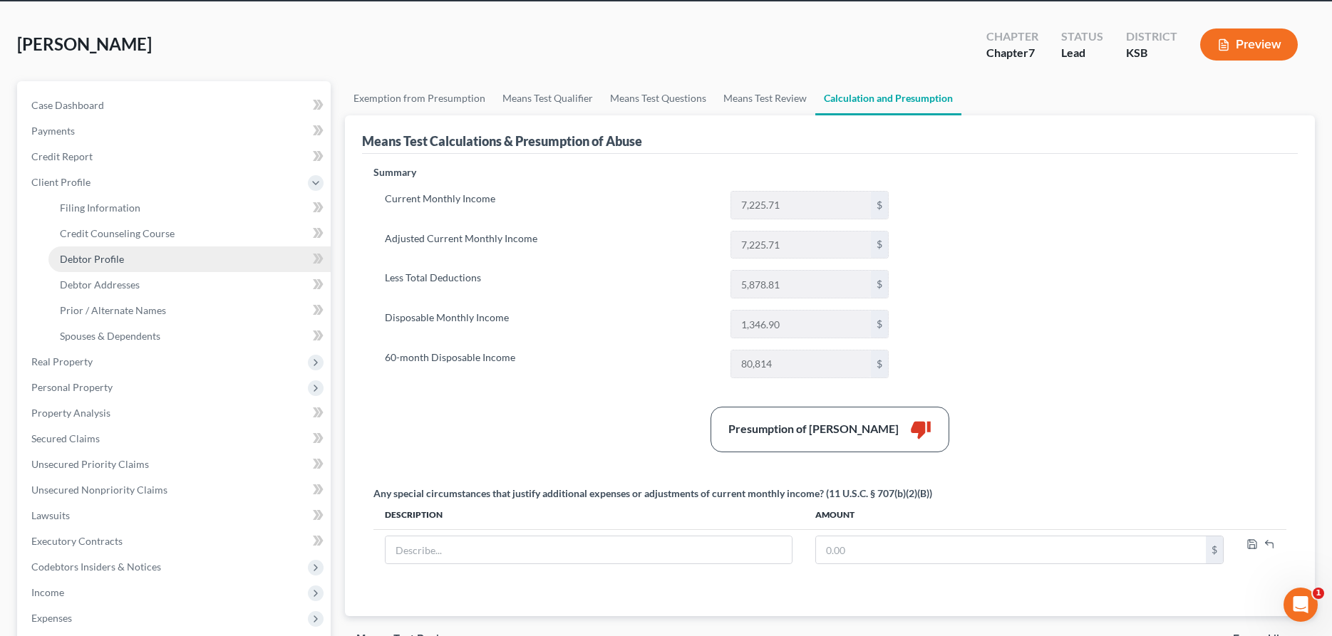
click at [99, 261] on span "Debtor Profile" at bounding box center [92, 259] width 64 height 12
select select "0"
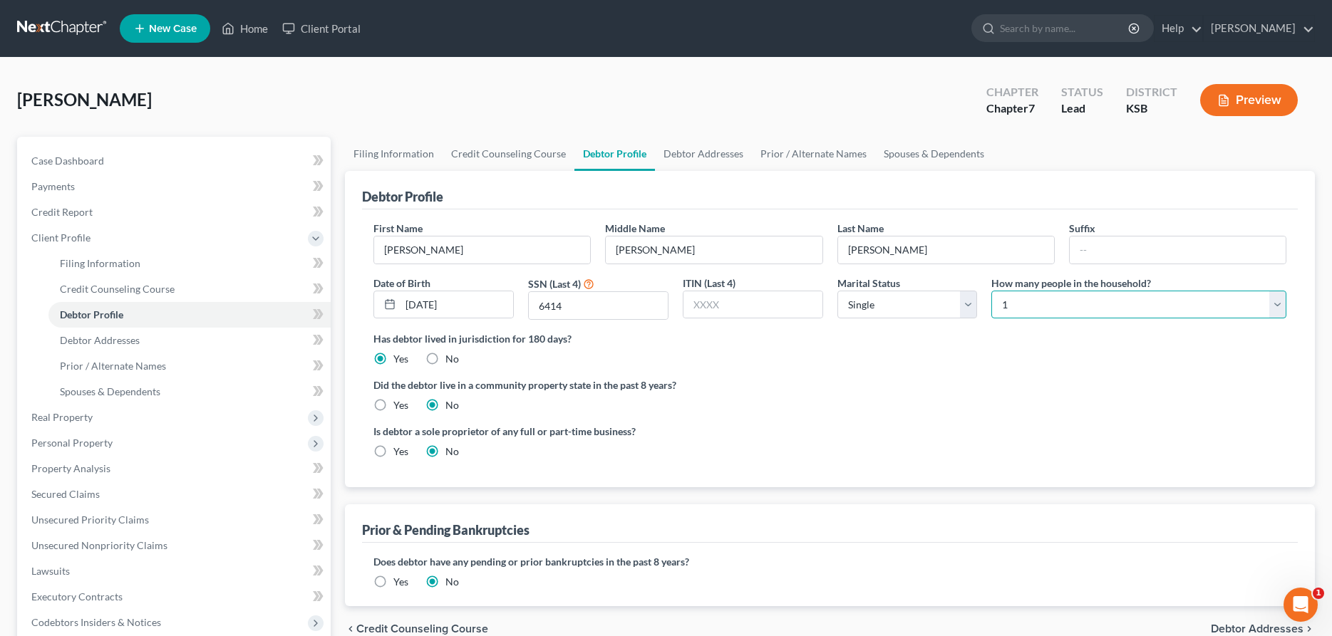
click at [991, 291] on select "Select 1 2 3 4 5 6 7 8 9 10 11 12 13 14 15 16 17 18 19 20" at bounding box center [1138, 305] width 295 height 28
select select "2"
click option "3" at bounding box center [0, 0] width 0 height 0
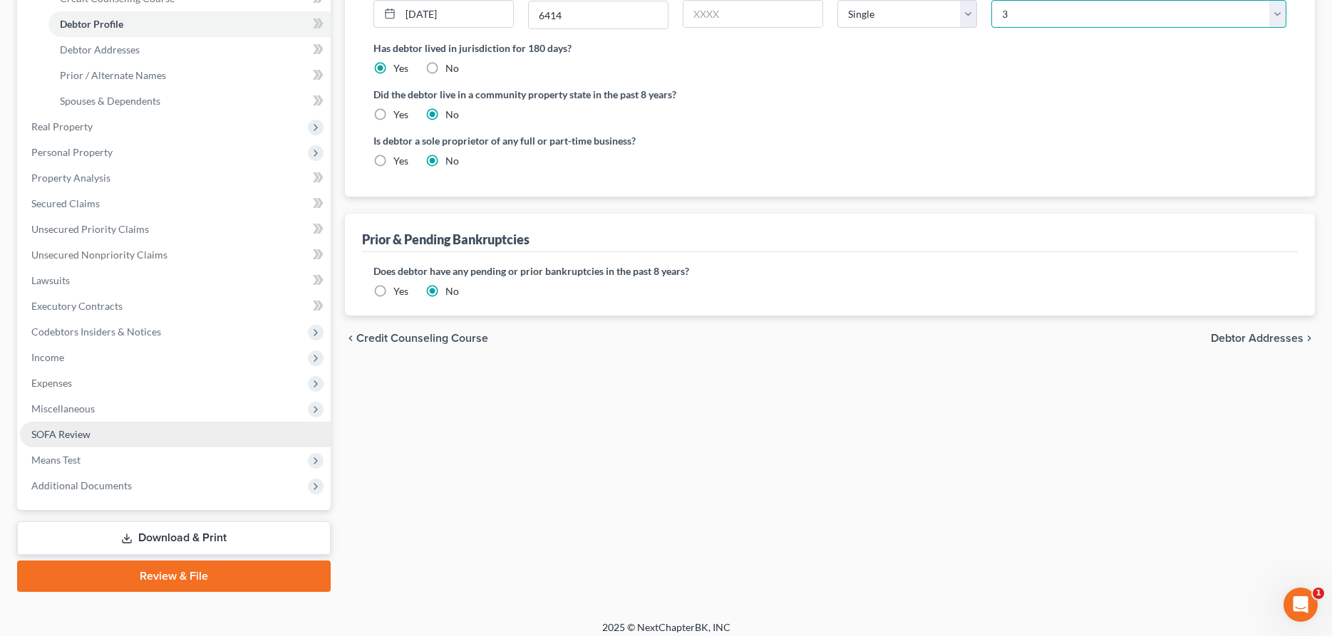
scroll to position [299, 0]
